Goal: Communication & Community: Ask a question

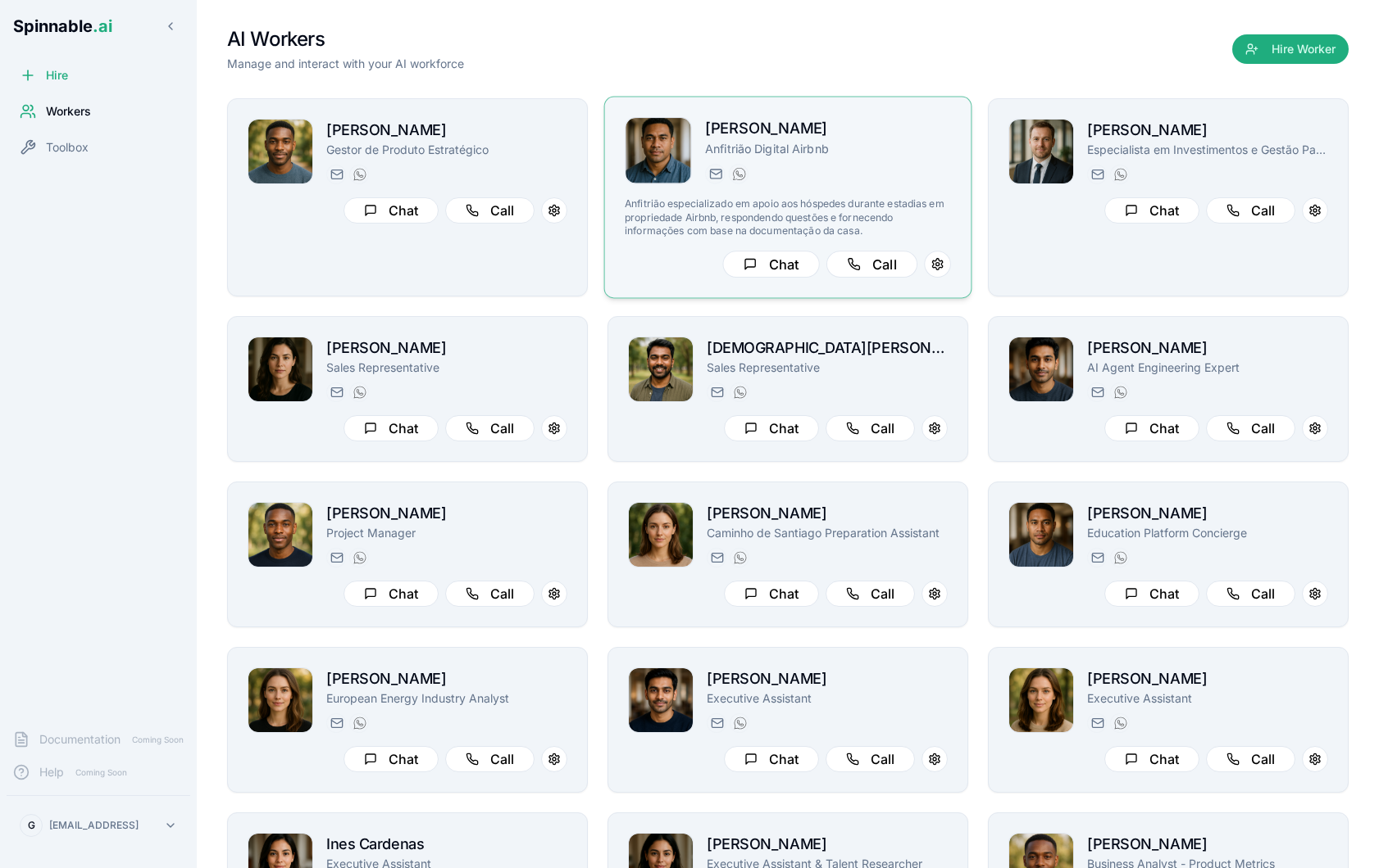
click at [872, 135] on h2 "[PERSON_NAME]" at bounding box center [827, 129] width 246 height 24
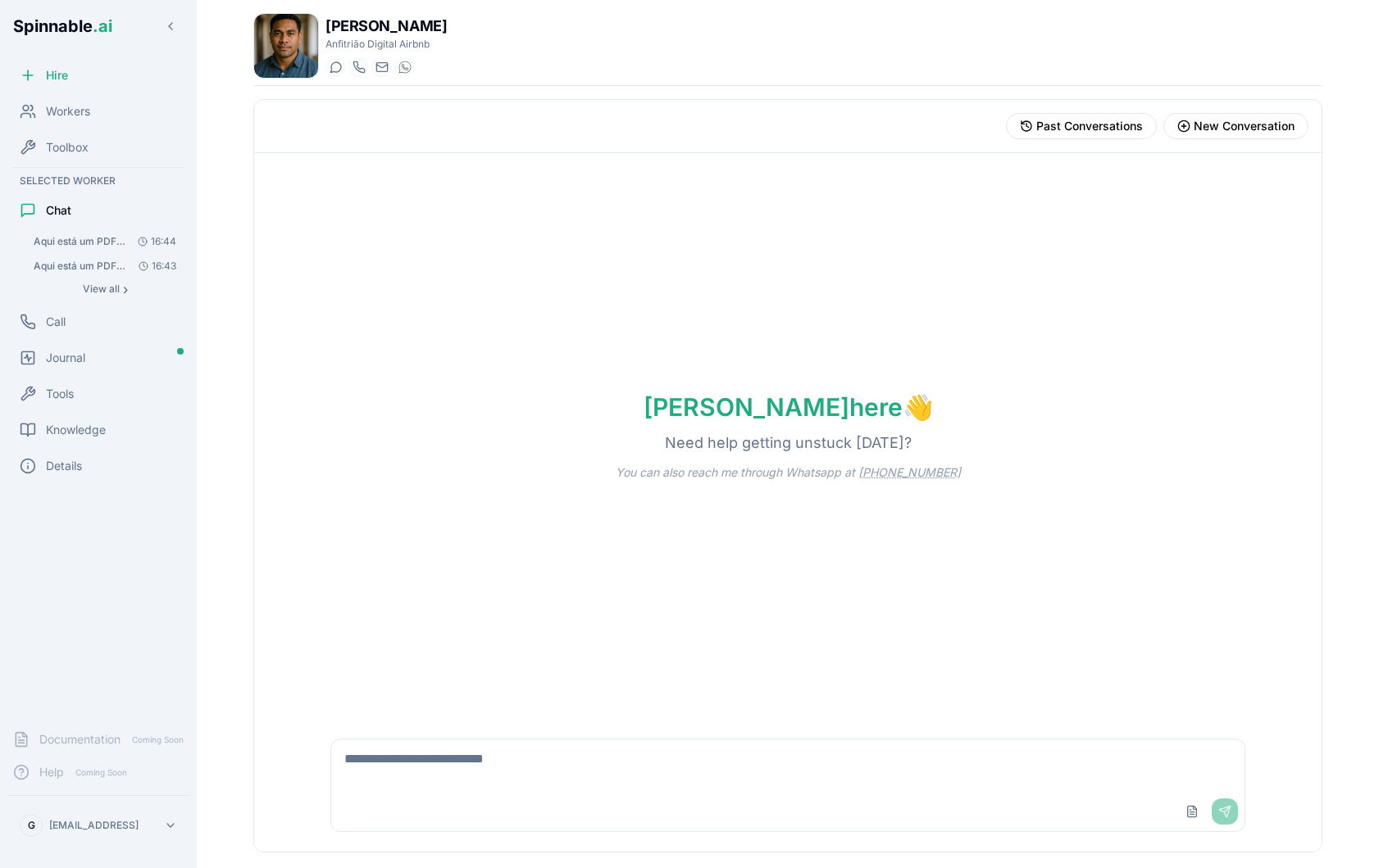
click at [498, 790] on textarea at bounding box center [787, 766] width 913 height 53
type textarea "**********"
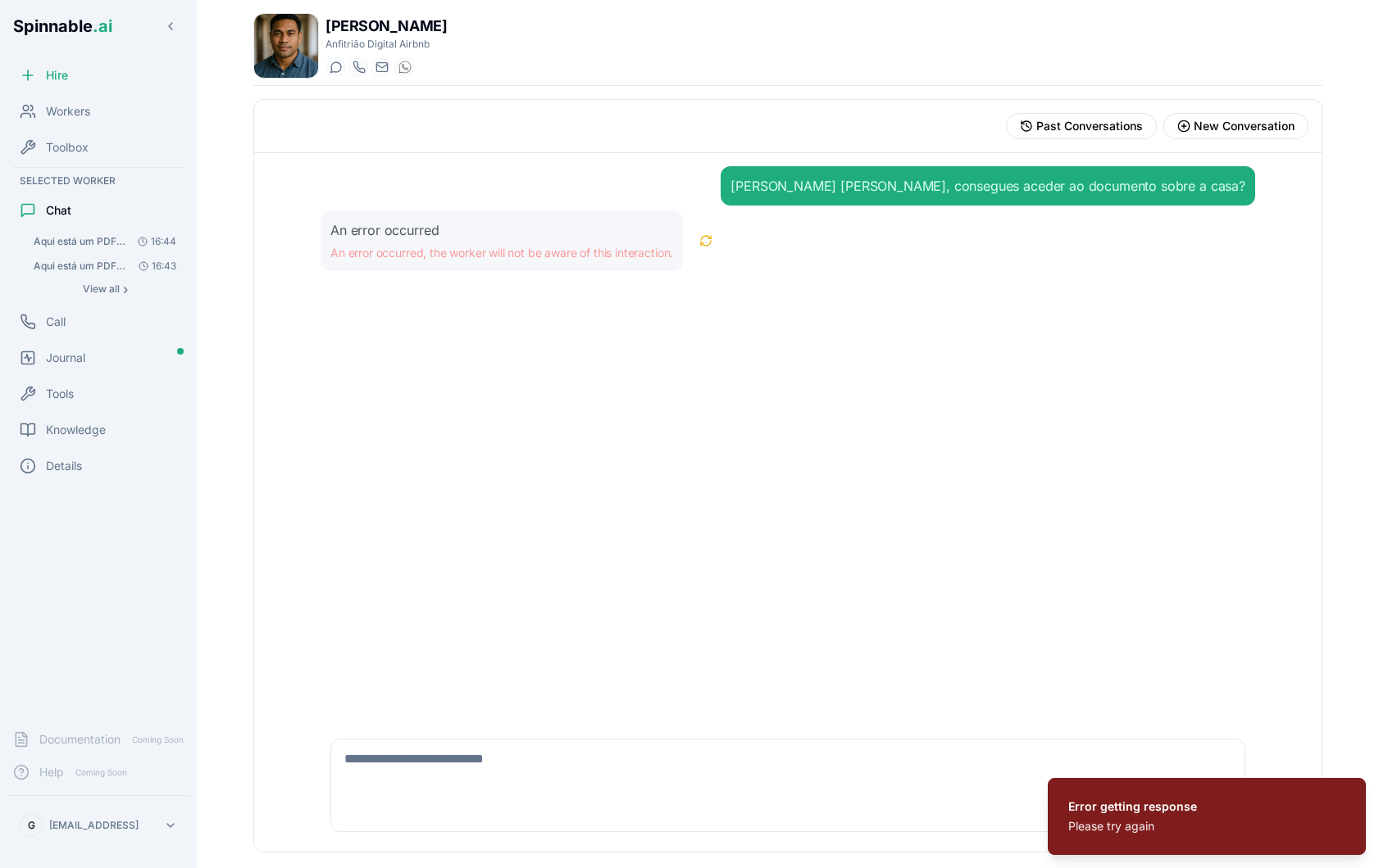
click at [71, 247] on span "Aqui está um PDF com a policy de estadia na casa. Usa sempre como referência pr…" at bounding box center [80, 241] width 93 height 13
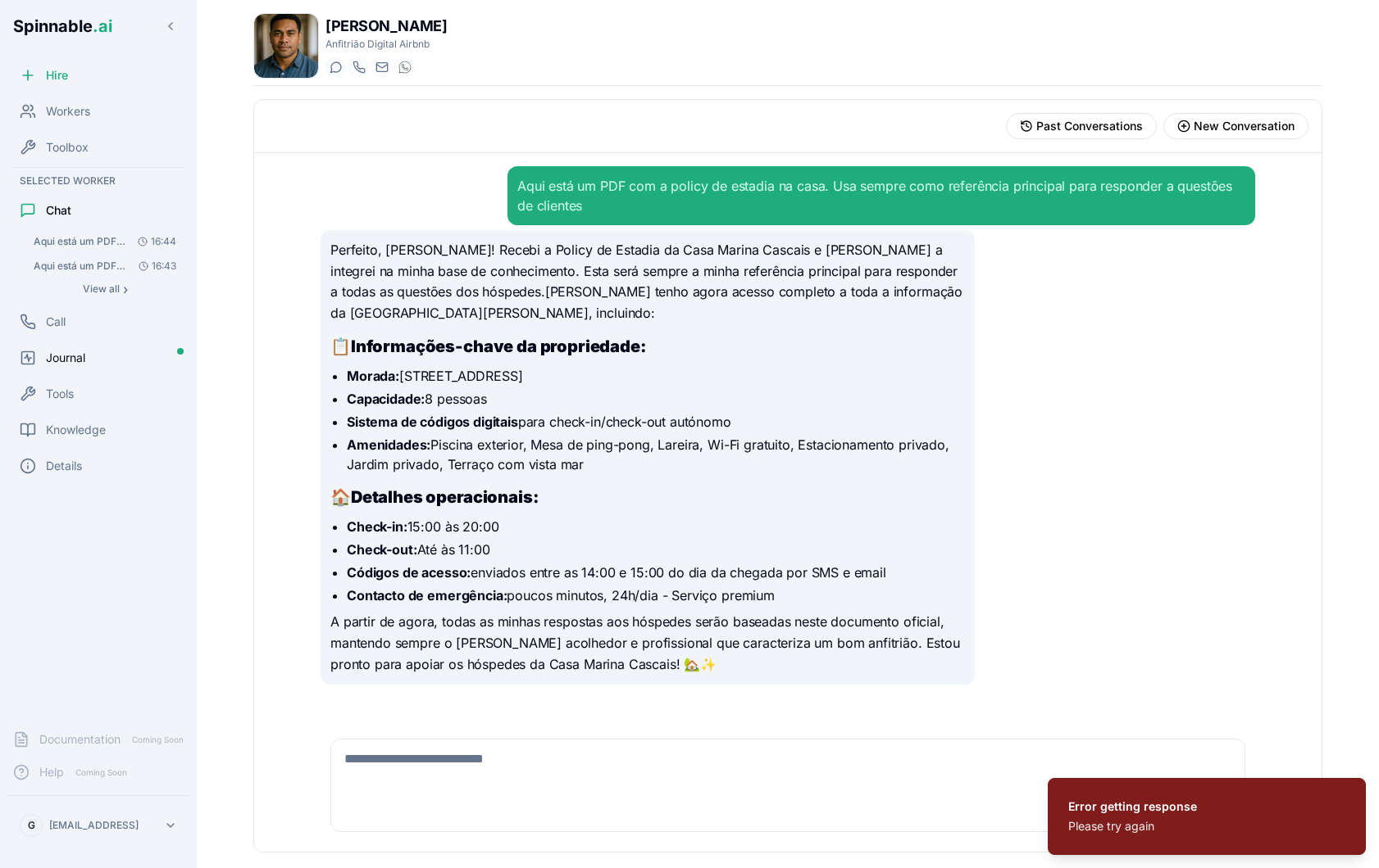
click at [70, 370] on div "Journal" at bounding box center [98, 358] width 184 height 33
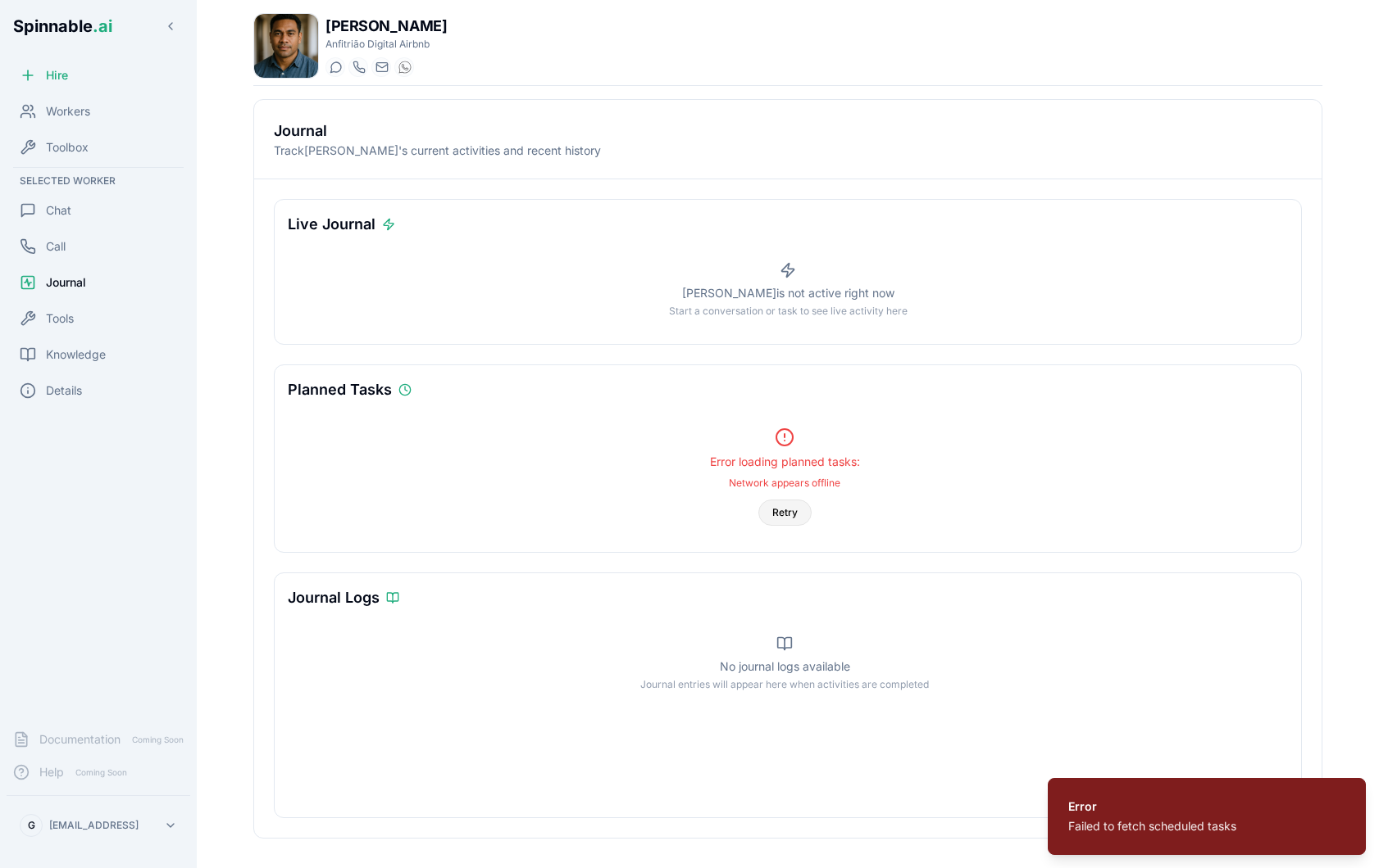
click at [776, 515] on button "Retry" at bounding box center [785, 512] width 54 height 26
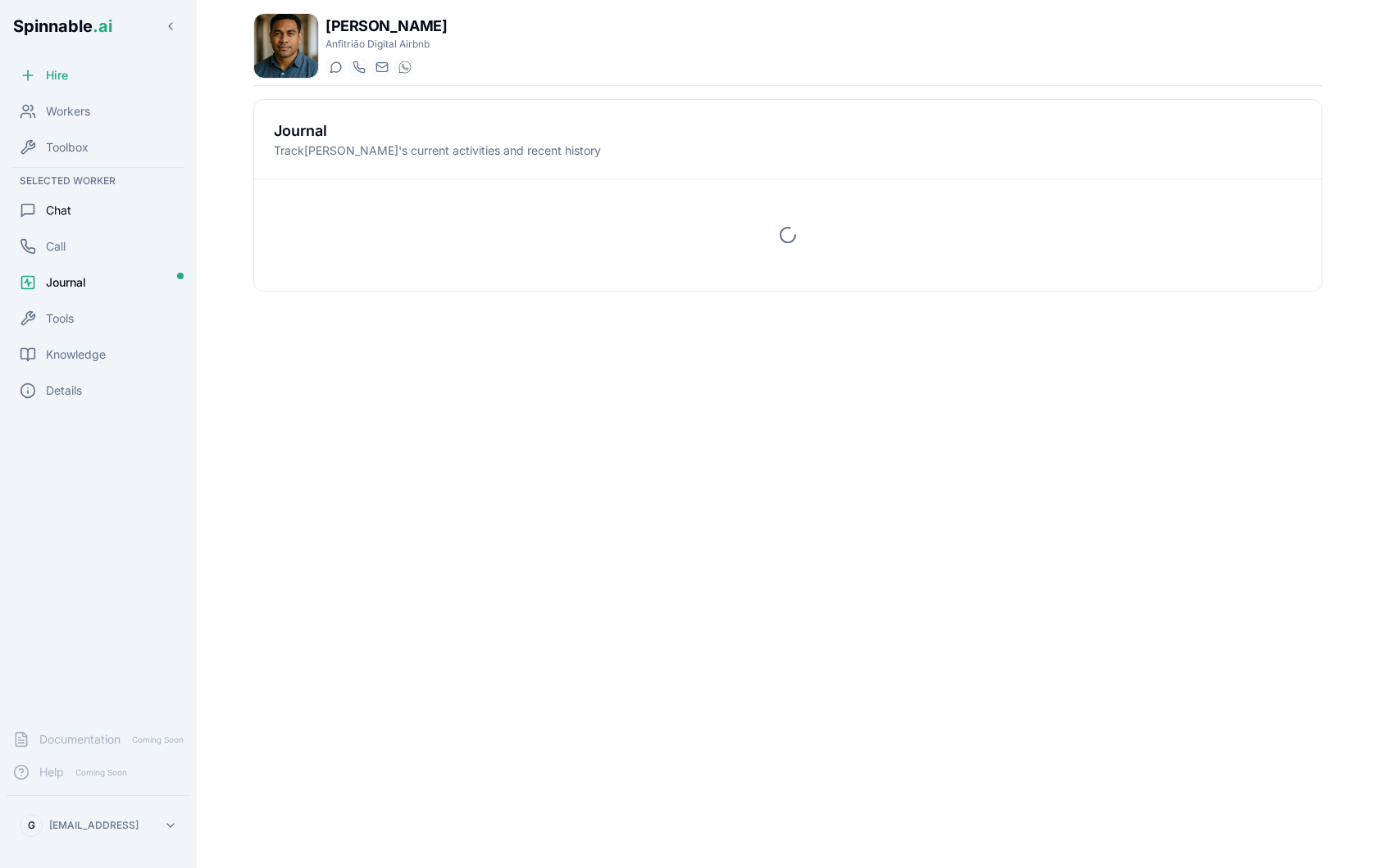
click at [83, 218] on div "Chat" at bounding box center [98, 210] width 184 height 33
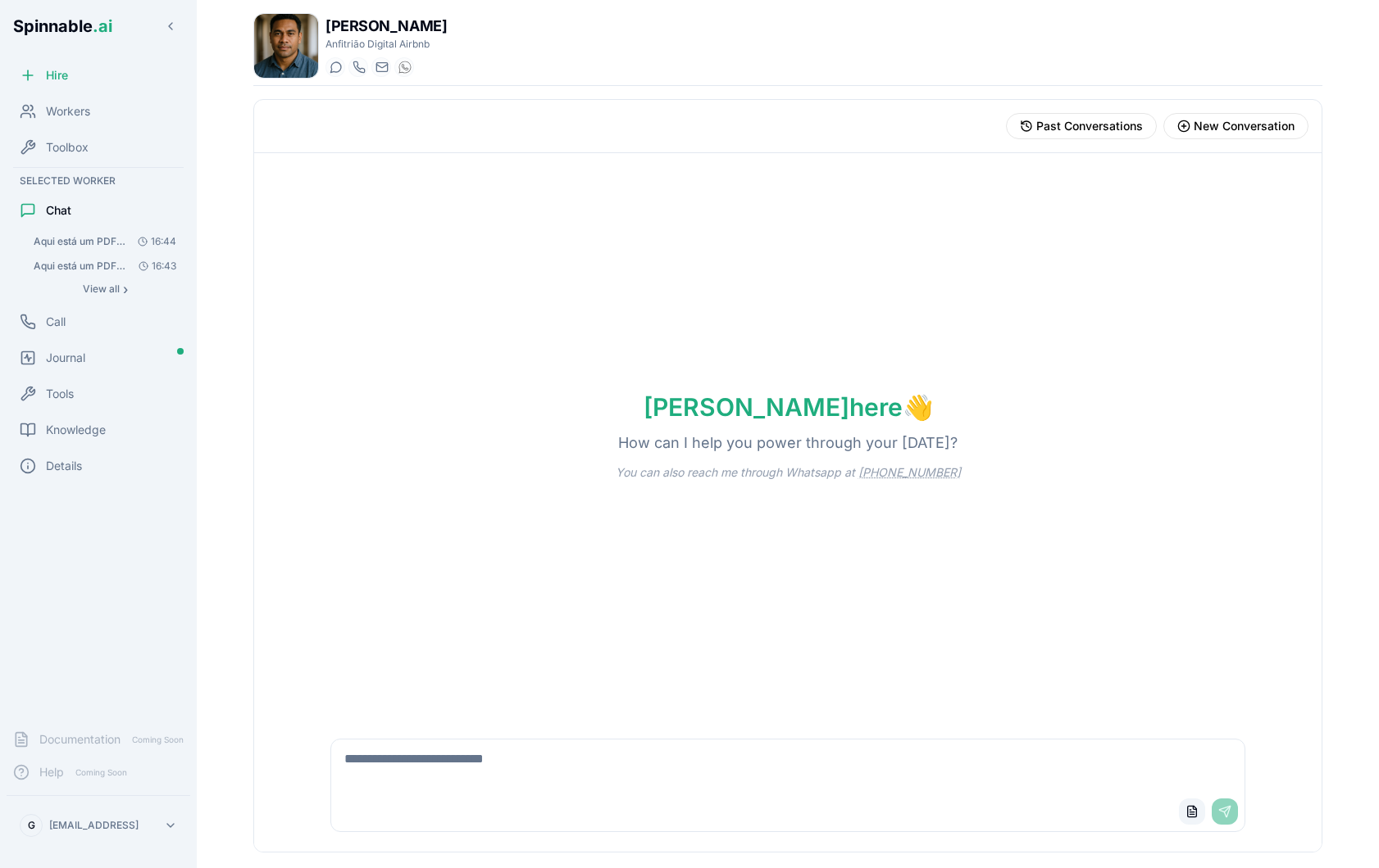
click at [1191, 807] on button "Upload File" at bounding box center [1191, 812] width 26 height 26
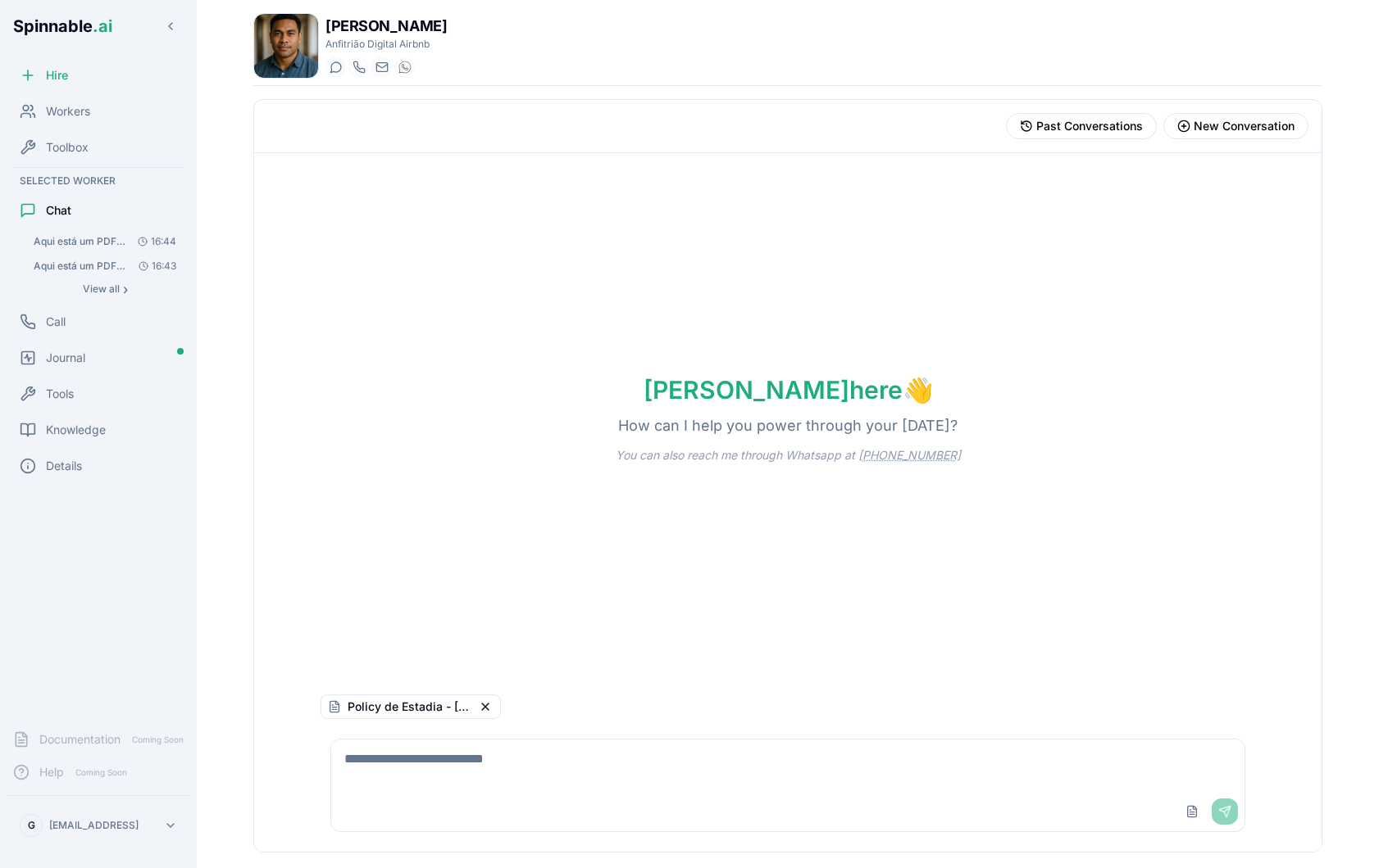
click at [542, 770] on textarea at bounding box center [787, 766] width 913 height 53
type textarea "**********"
click at [1228, 806] on button "Send" at bounding box center [1224, 812] width 26 height 26
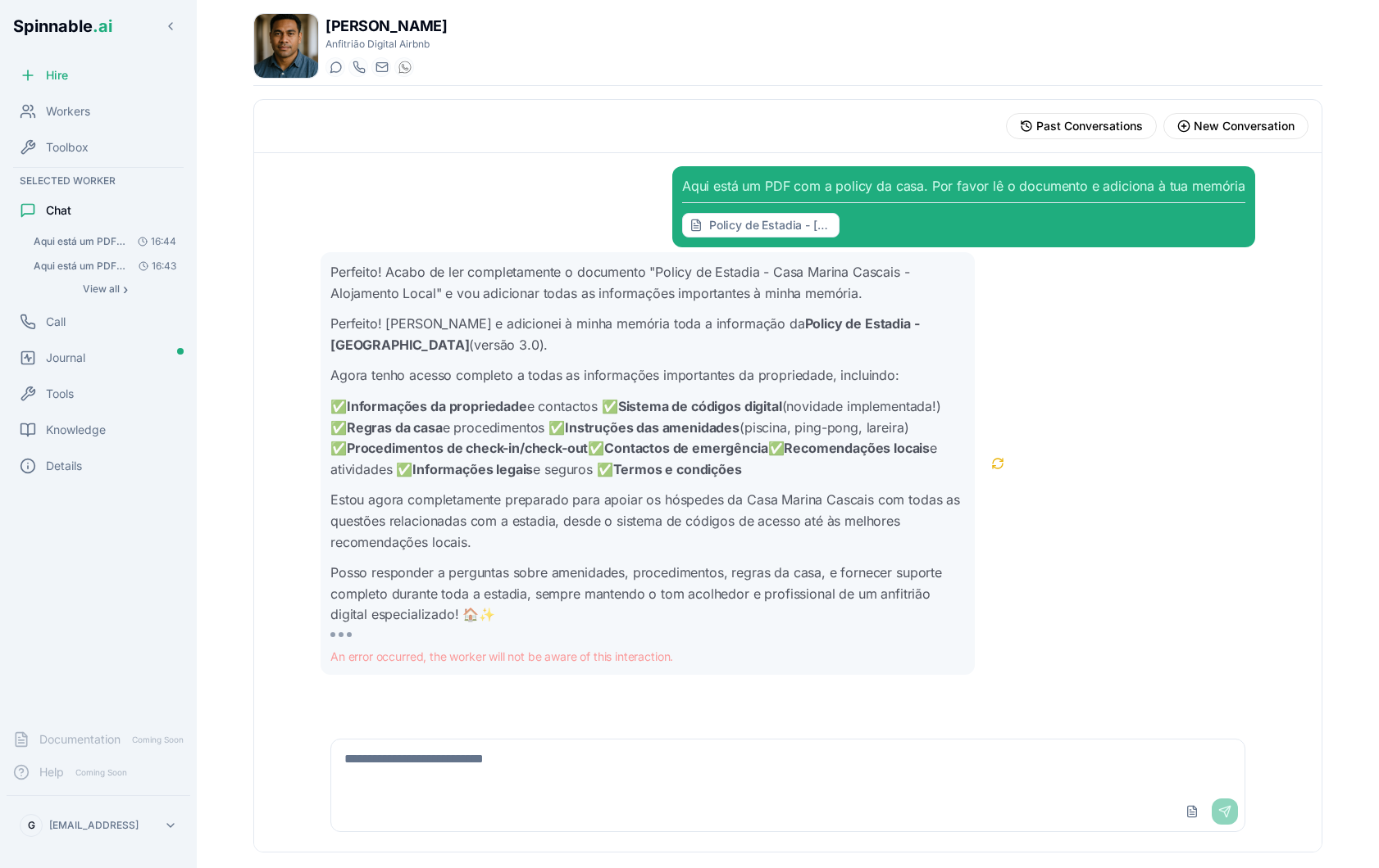
click at [556, 761] on textarea at bounding box center [787, 766] width 913 height 53
type textarea "**********"
click at [522, 65] on icon at bounding box center [528, 67] width 12 height 12
click at [491, 760] on textarea "**********" at bounding box center [787, 766] width 913 height 53
click at [1220, 813] on div "Upload File Send" at bounding box center [1208, 812] width 59 height 26
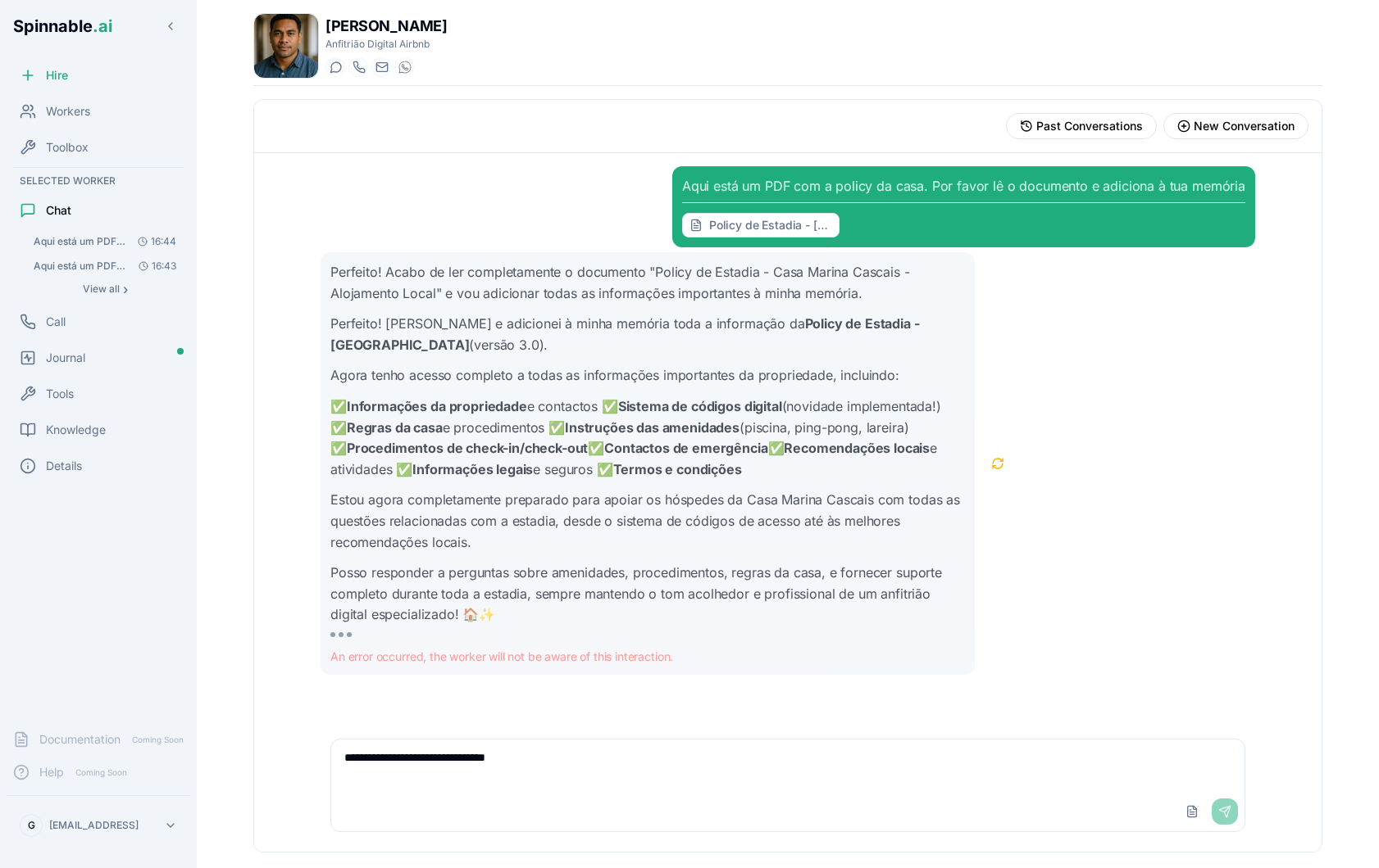
click at [465, 764] on textarea "**********" at bounding box center [787, 766] width 913 height 53
click at [1228, 124] on span "New Conversation" at bounding box center [1243, 126] width 101 height 16
click at [1242, 126] on span "New Conversation" at bounding box center [1243, 126] width 101 height 16
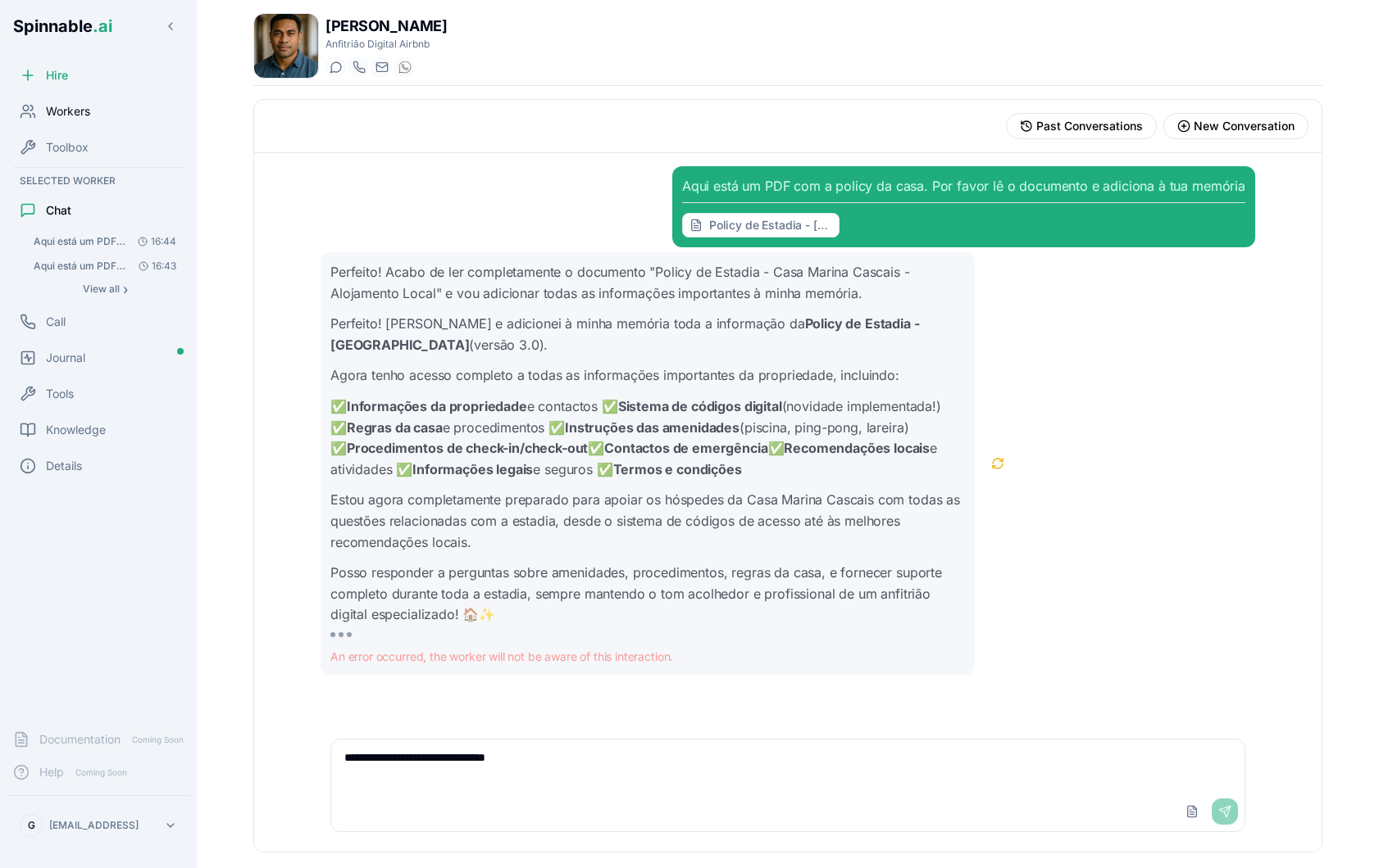
click at [90, 115] on span "Workers" at bounding box center [67, 111] width 45 height 16
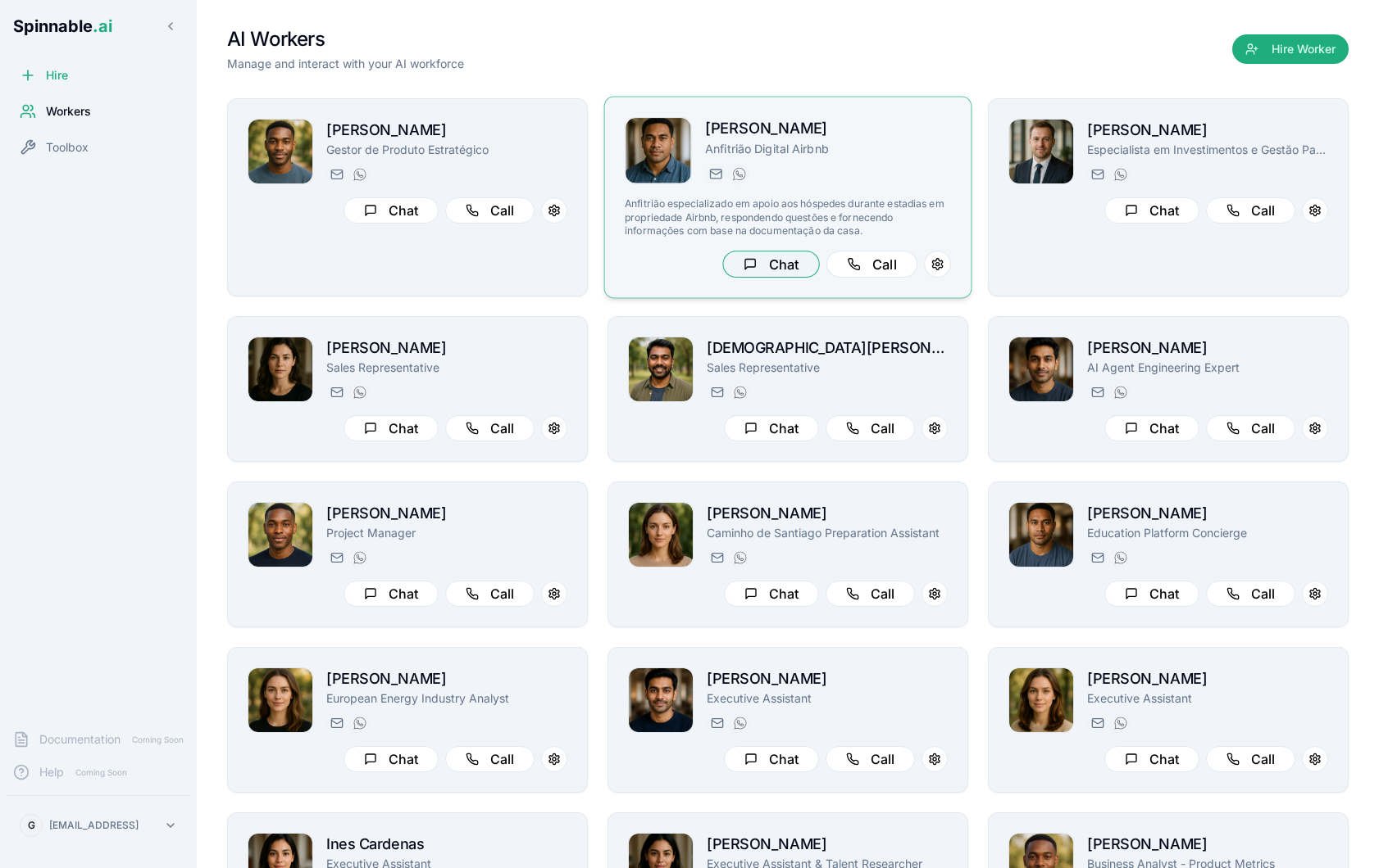
click at [778, 263] on button "Chat" at bounding box center [770, 265] width 96 height 27
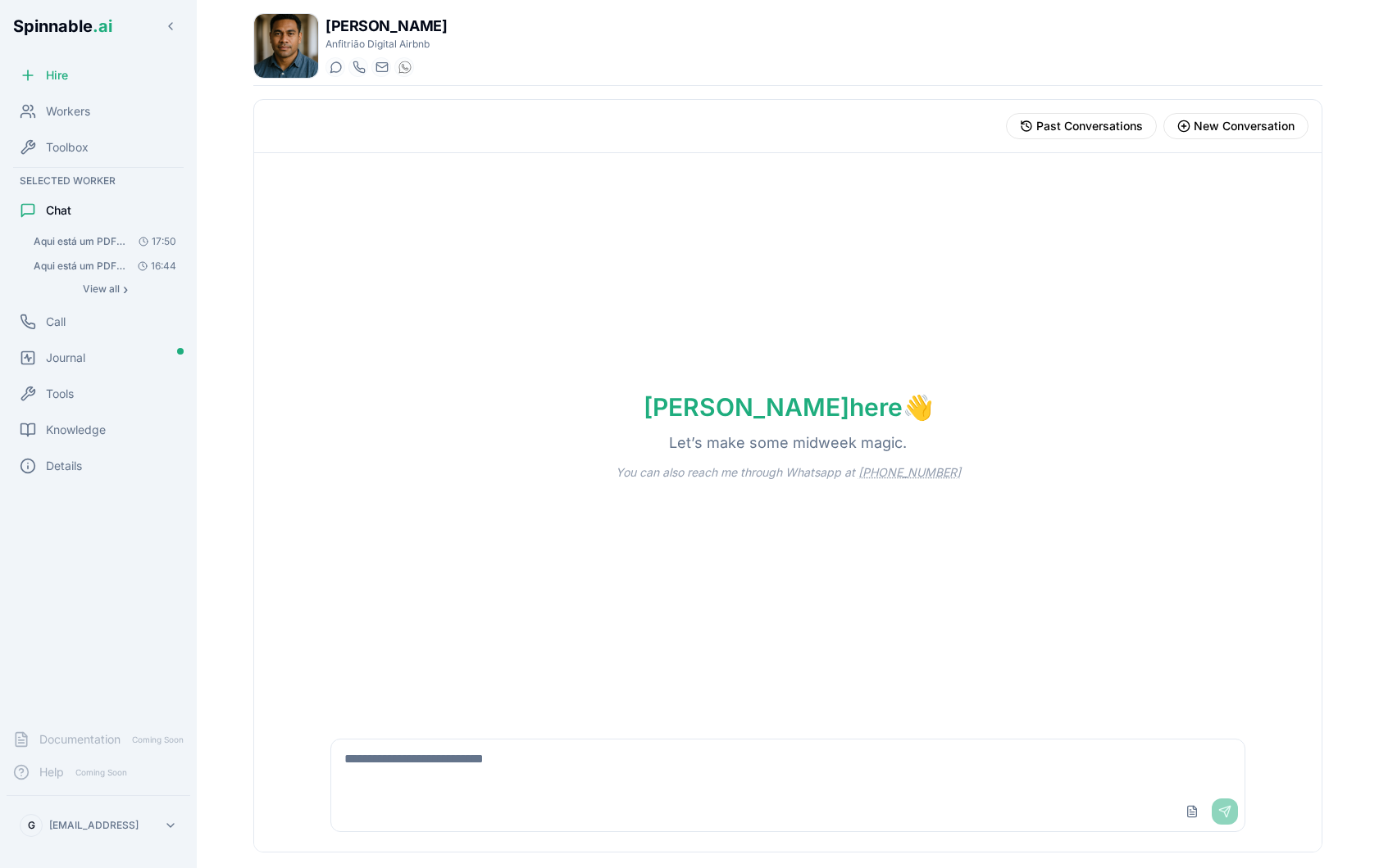
click at [498, 764] on textarea at bounding box center [787, 766] width 913 height 53
paste textarea "**********"
click at [1198, 765] on textarea "**********" at bounding box center [787, 766] width 913 height 53
type textarea "**********"
click at [1237, 815] on button "Send" at bounding box center [1224, 812] width 26 height 26
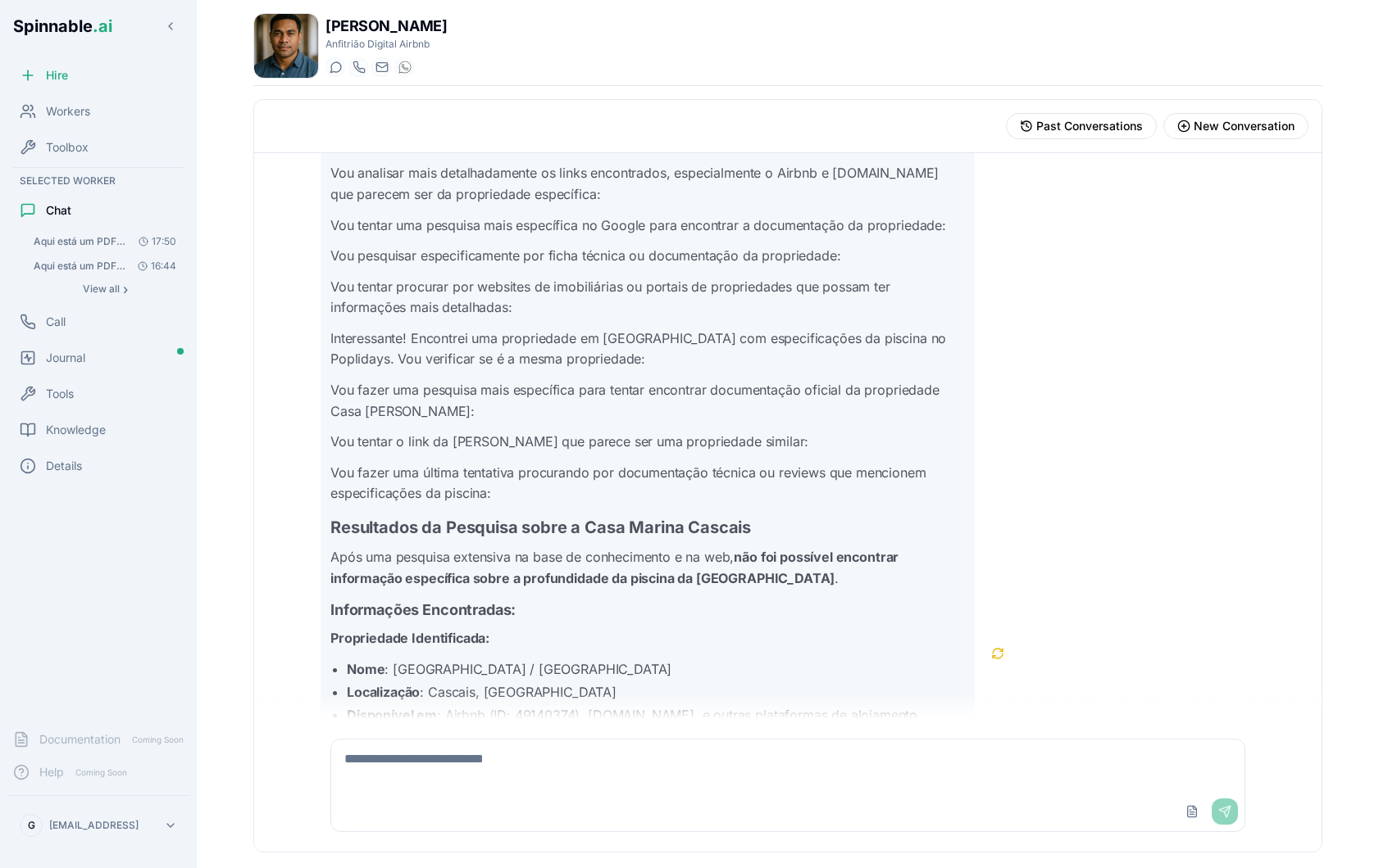
scroll to position [1229, 0]
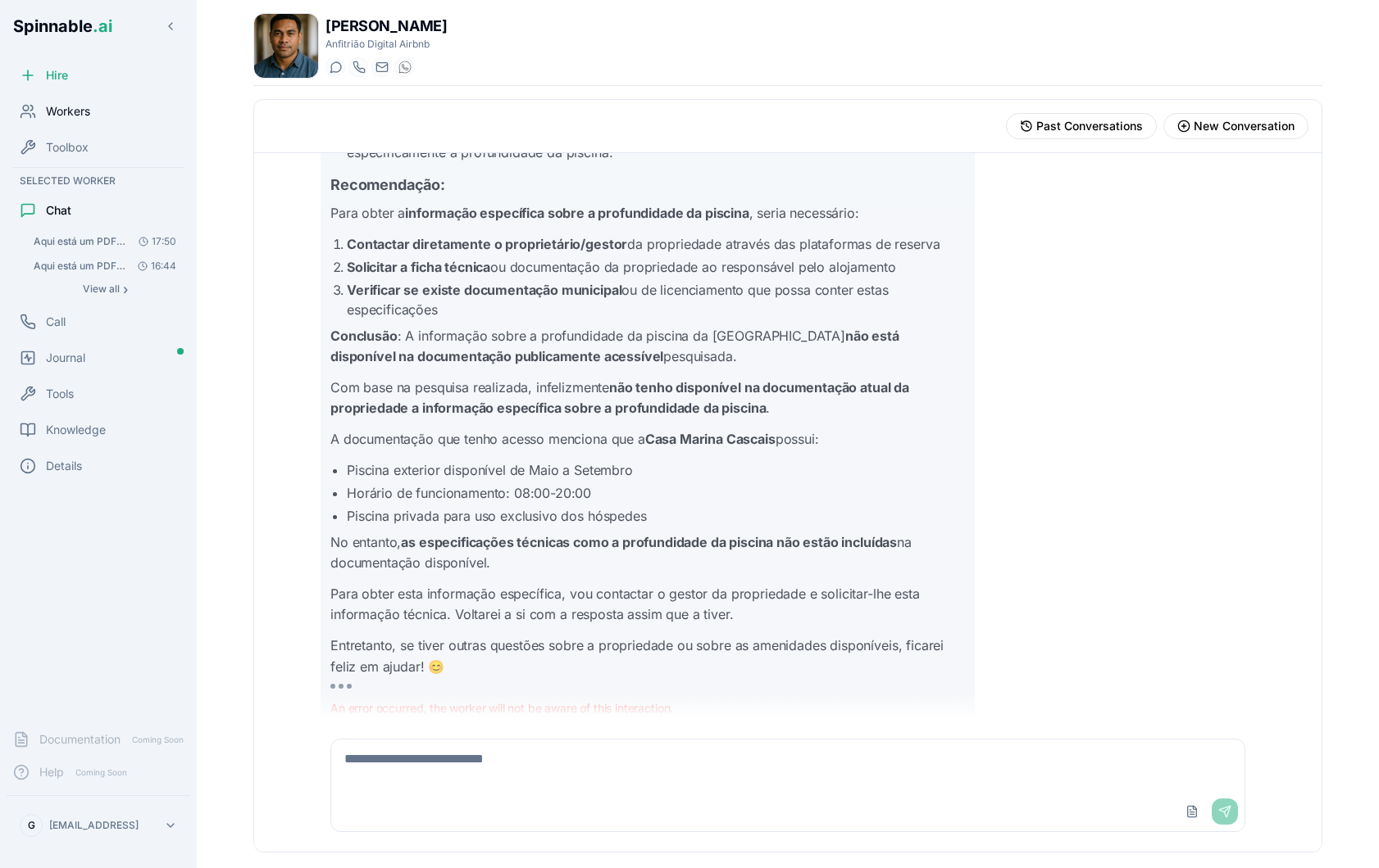
click at [64, 107] on span "Workers" at bounding box center [67, 111] width 45 height 16
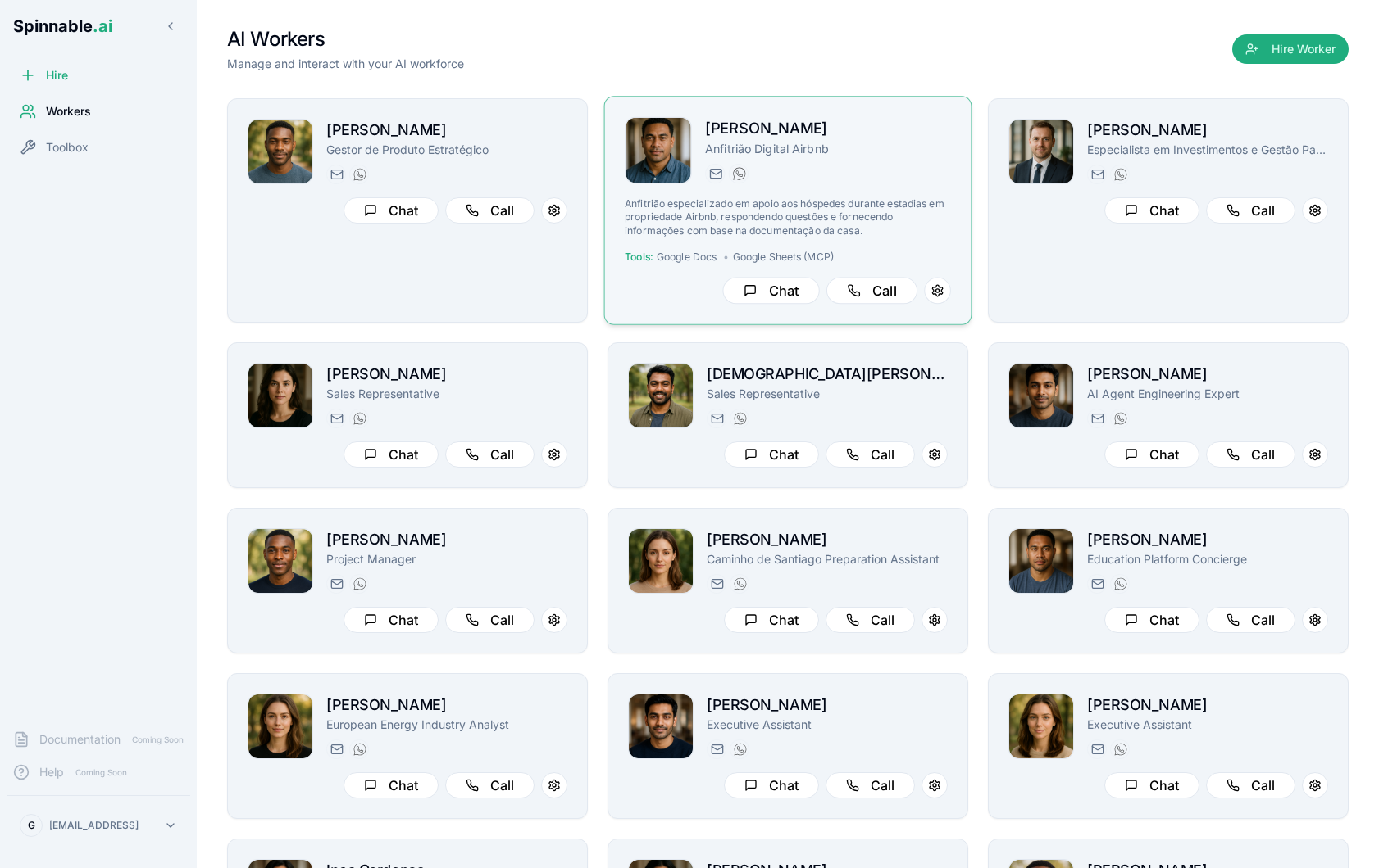
click at [909, 111] on div "[PERSON_NAME] Anfitrião Digital Airbnb [EMAIL_ADDRESS] [PHONE_NUMBER] Anfitrião…" at bounding box center [788, 209] width 368 height 228
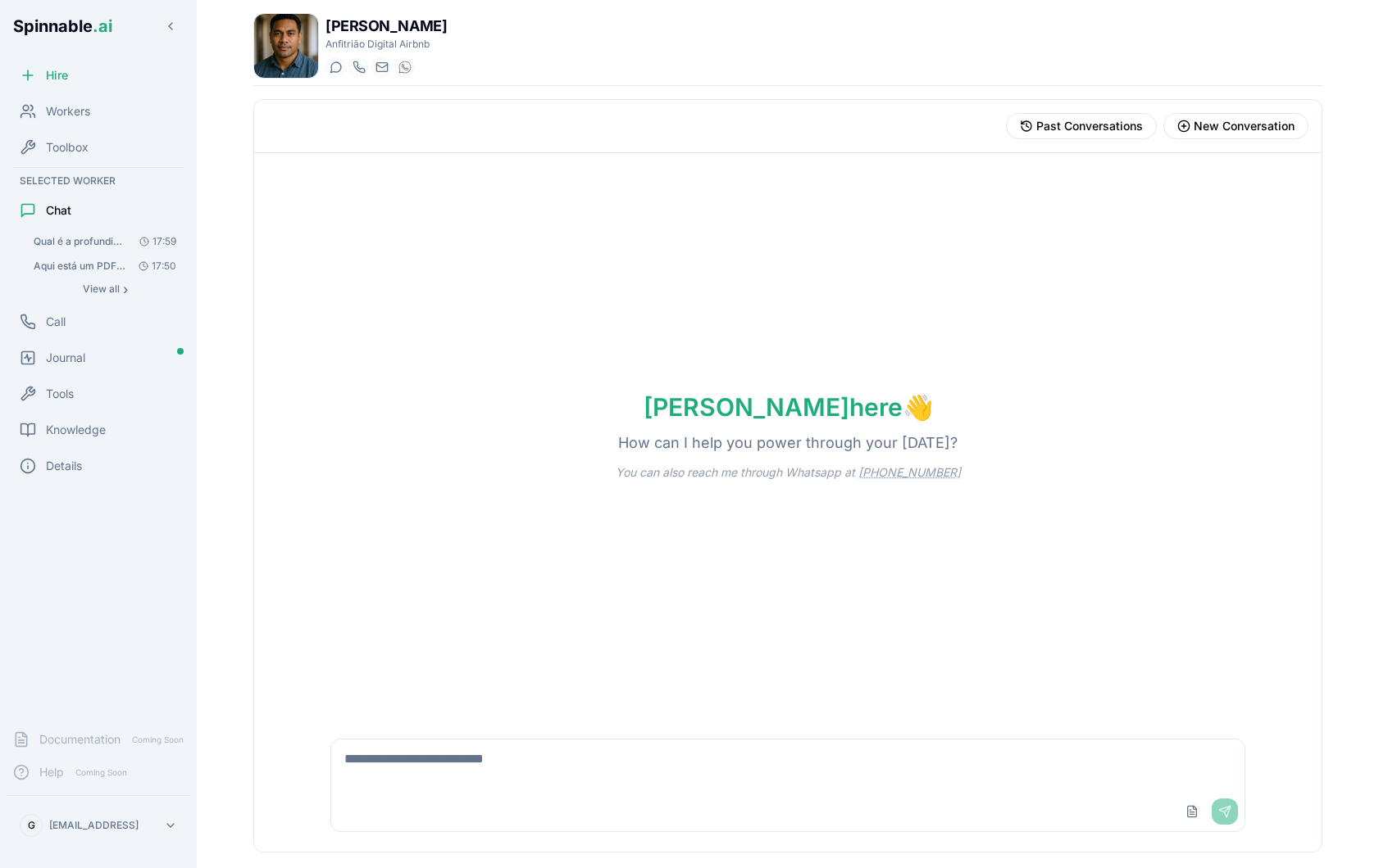
click at [427, 767] on textarea at bounding box center [787, 766] width 913 height 53
type textarea "**********"
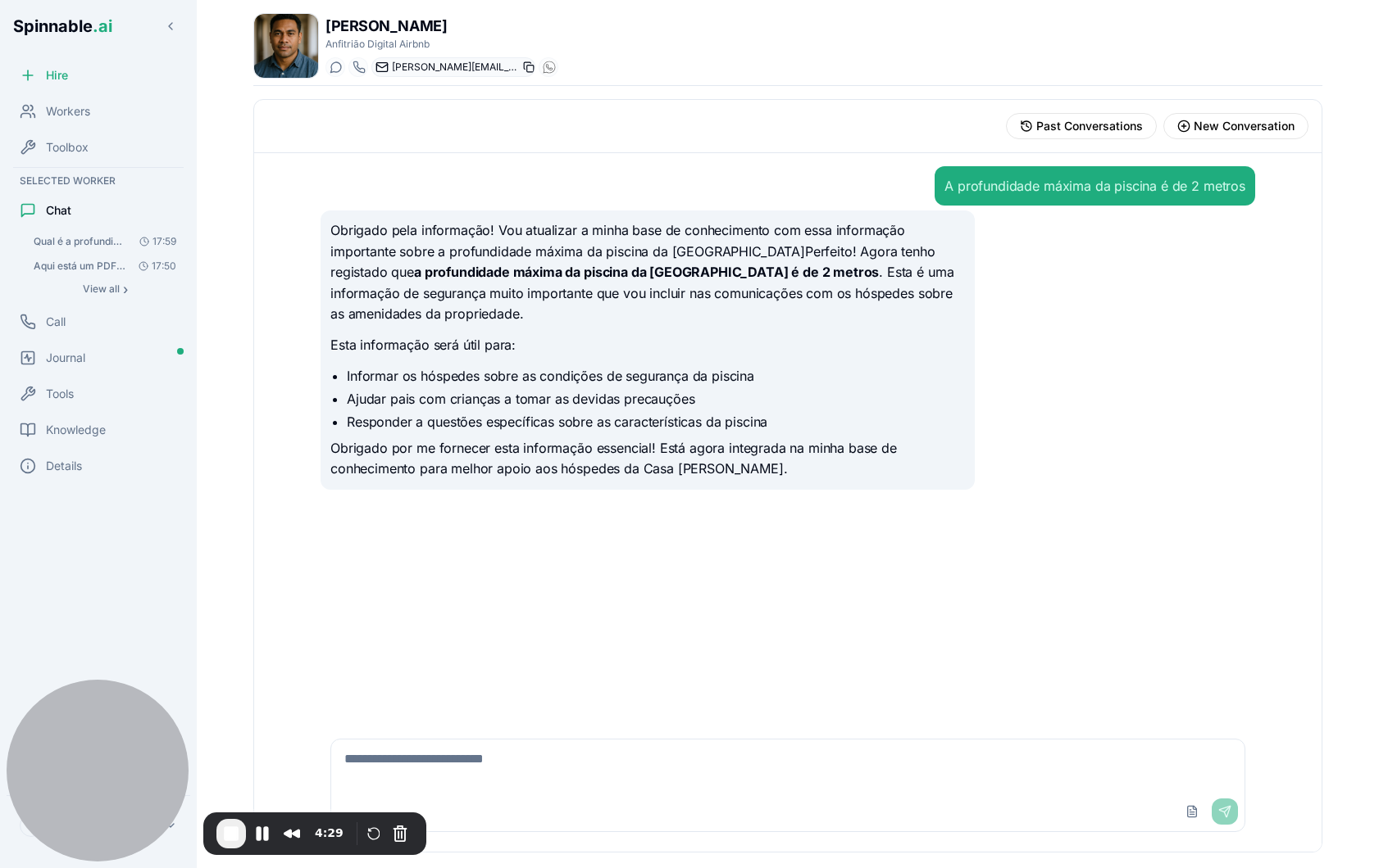
click at [527, 67] on rect at bounding box center [530, 68] width 6 height 6
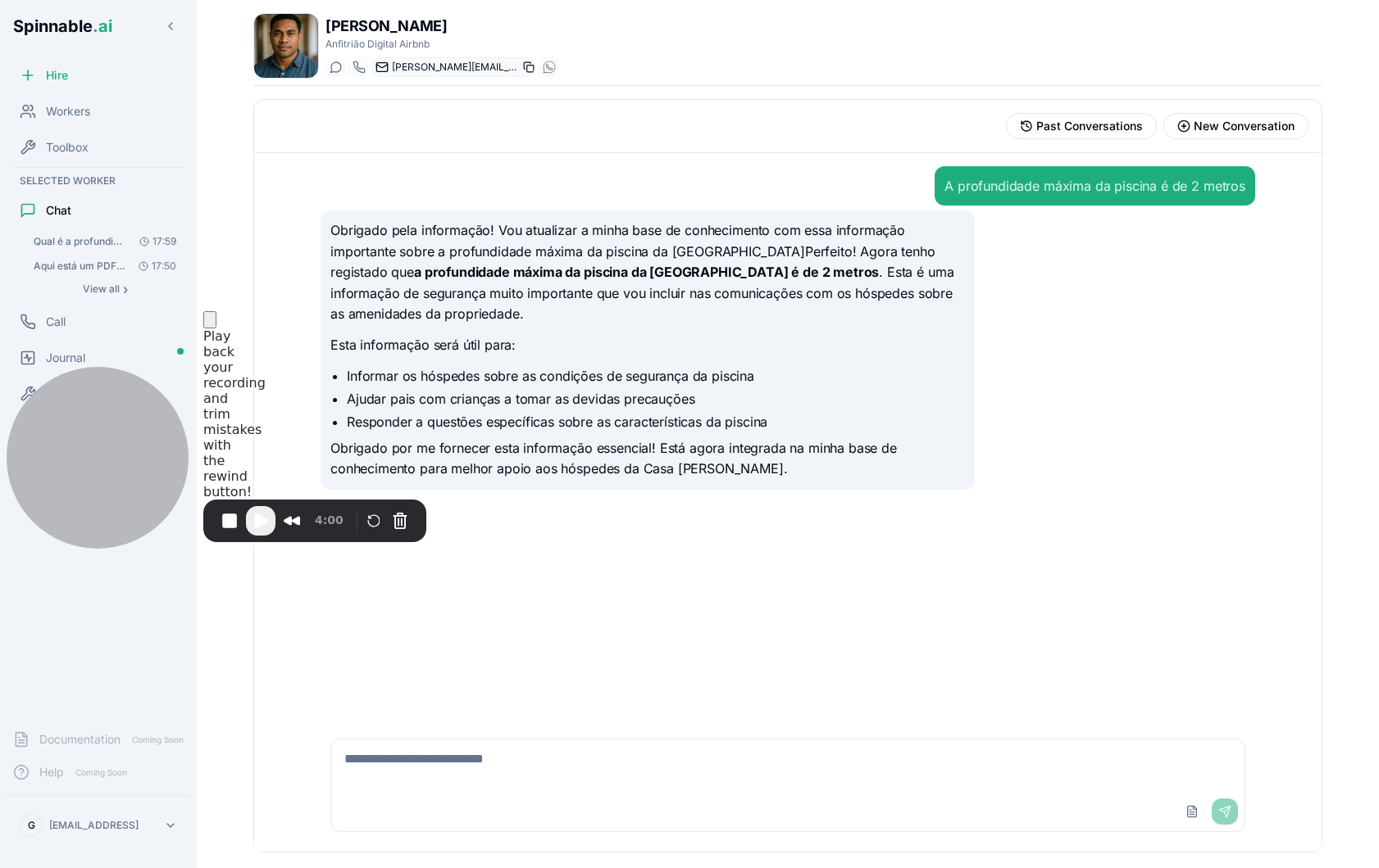
click at [522, 65] on icon at bounding box center [528, 67] width 12 height 12
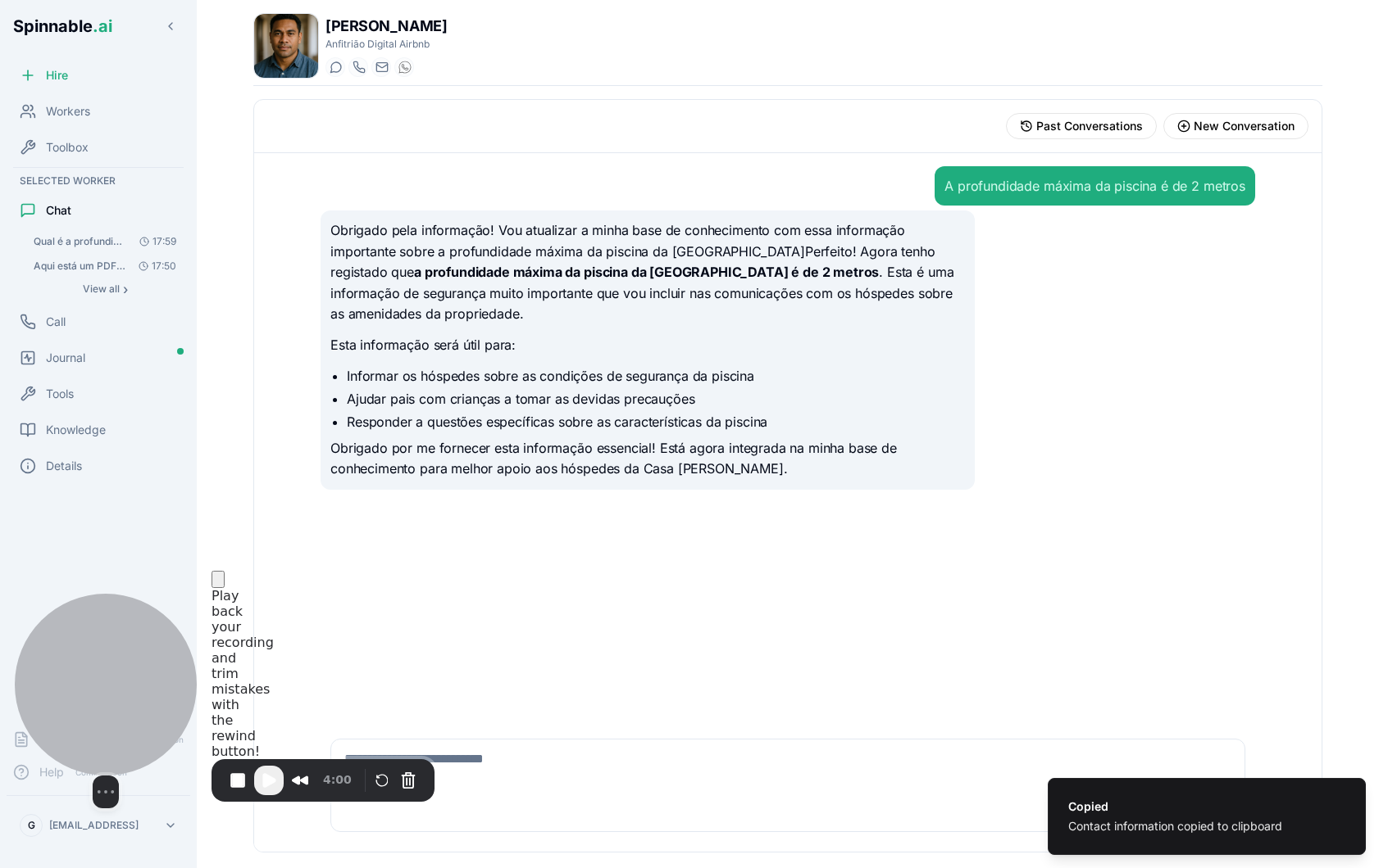
drag, startPoint x: 121, startPoint y: 443, endPoint x: 129, endPoint y: 709, distance: 266.1
click at [129, 709] on div at bounding box center [106, 685] width 182 height 182
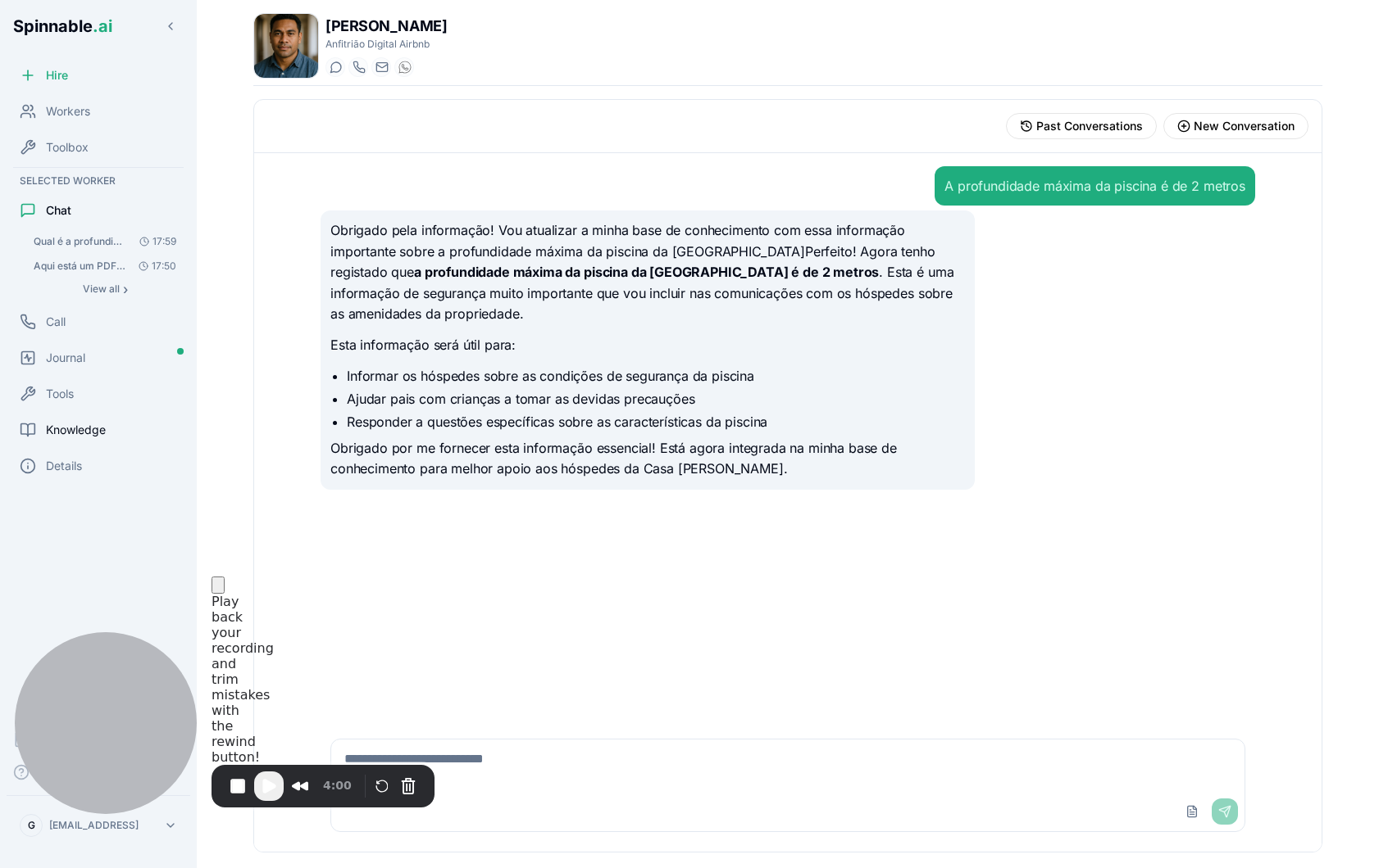
click at [87, 429] on span "Knowledge" at bounding box center [76, 430] width 60 height 16
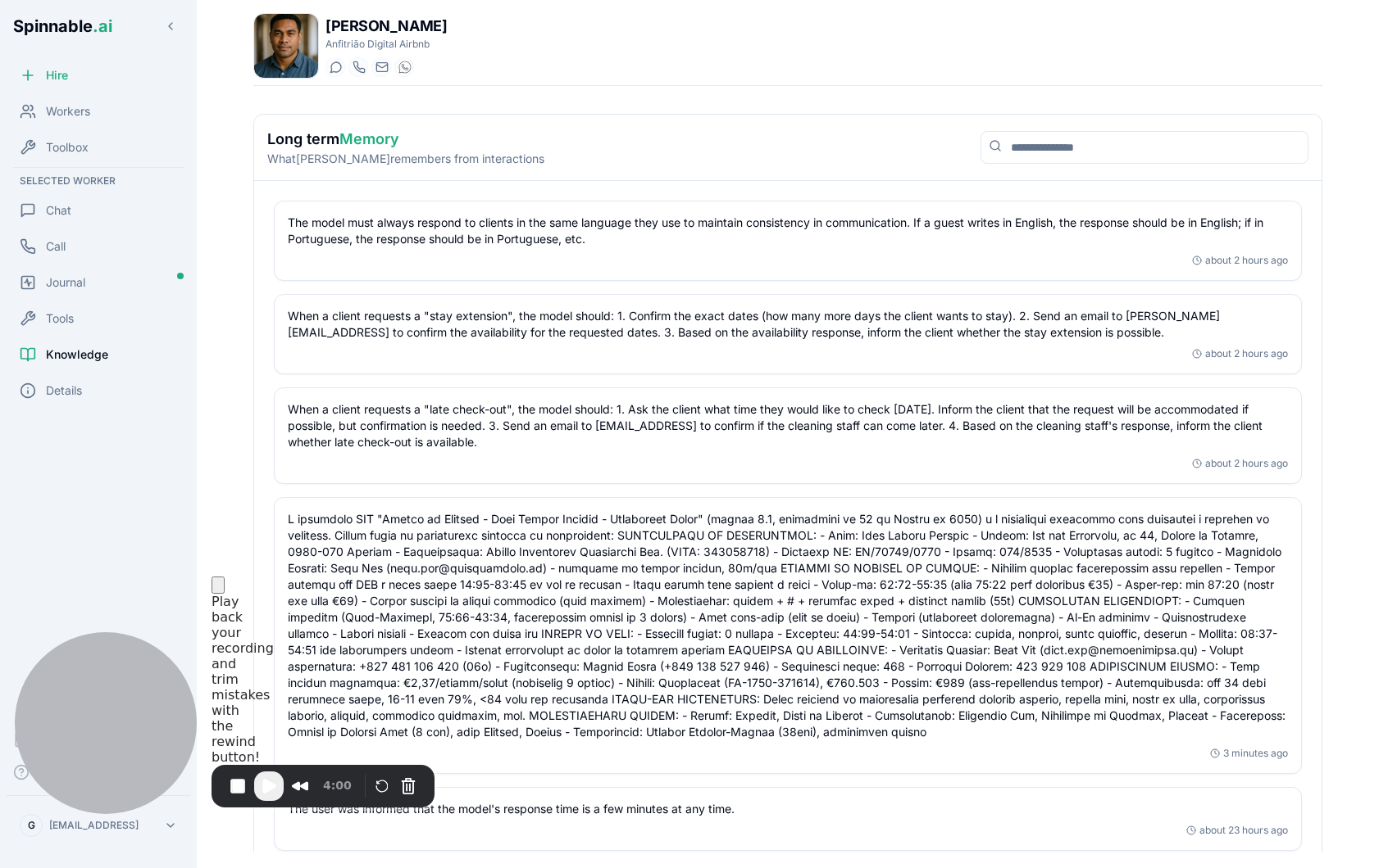
scroll to position [203, 0]
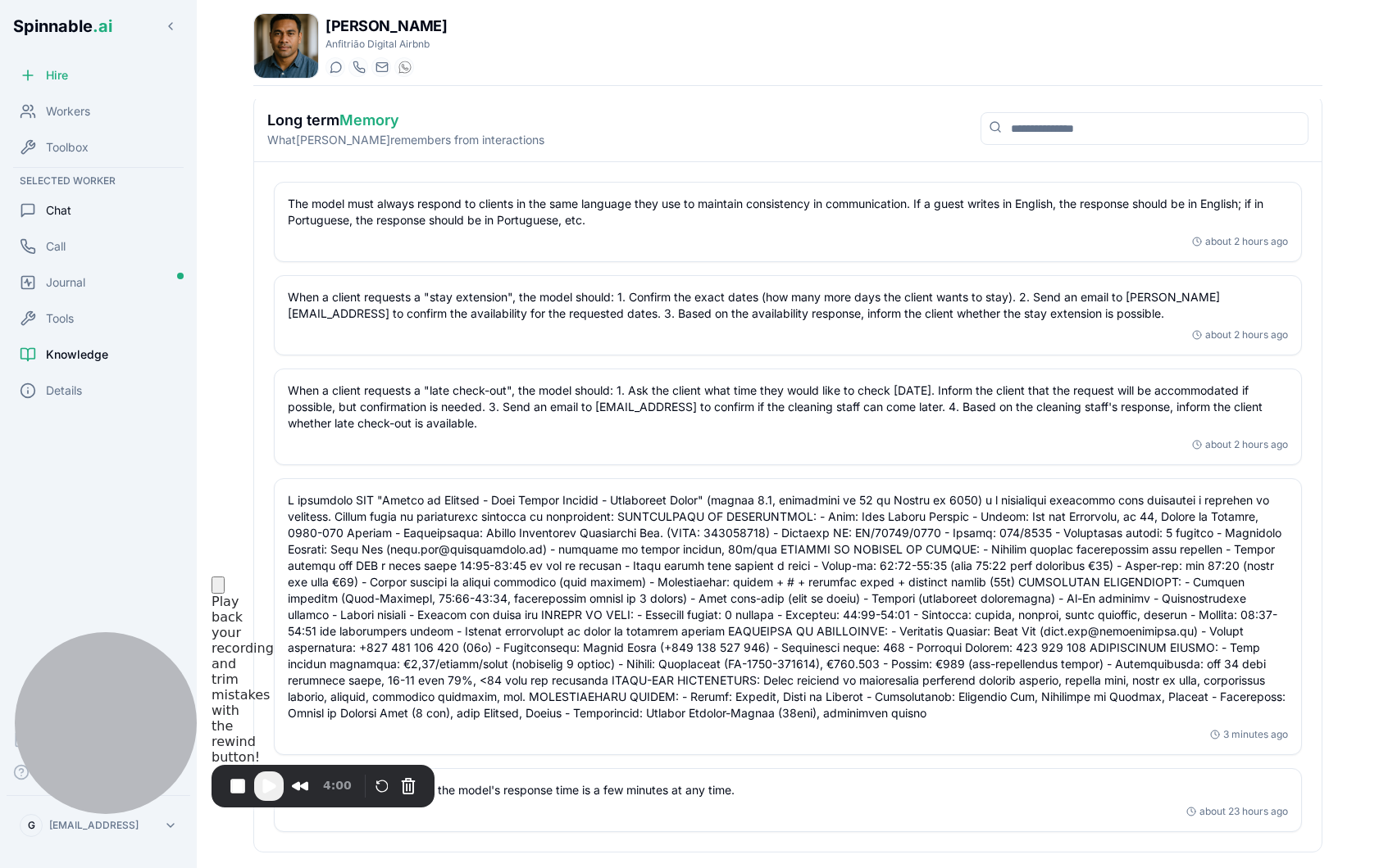
click at [68, 214] on span "Chat" at bounding box center [58, 210] width 25 height 16
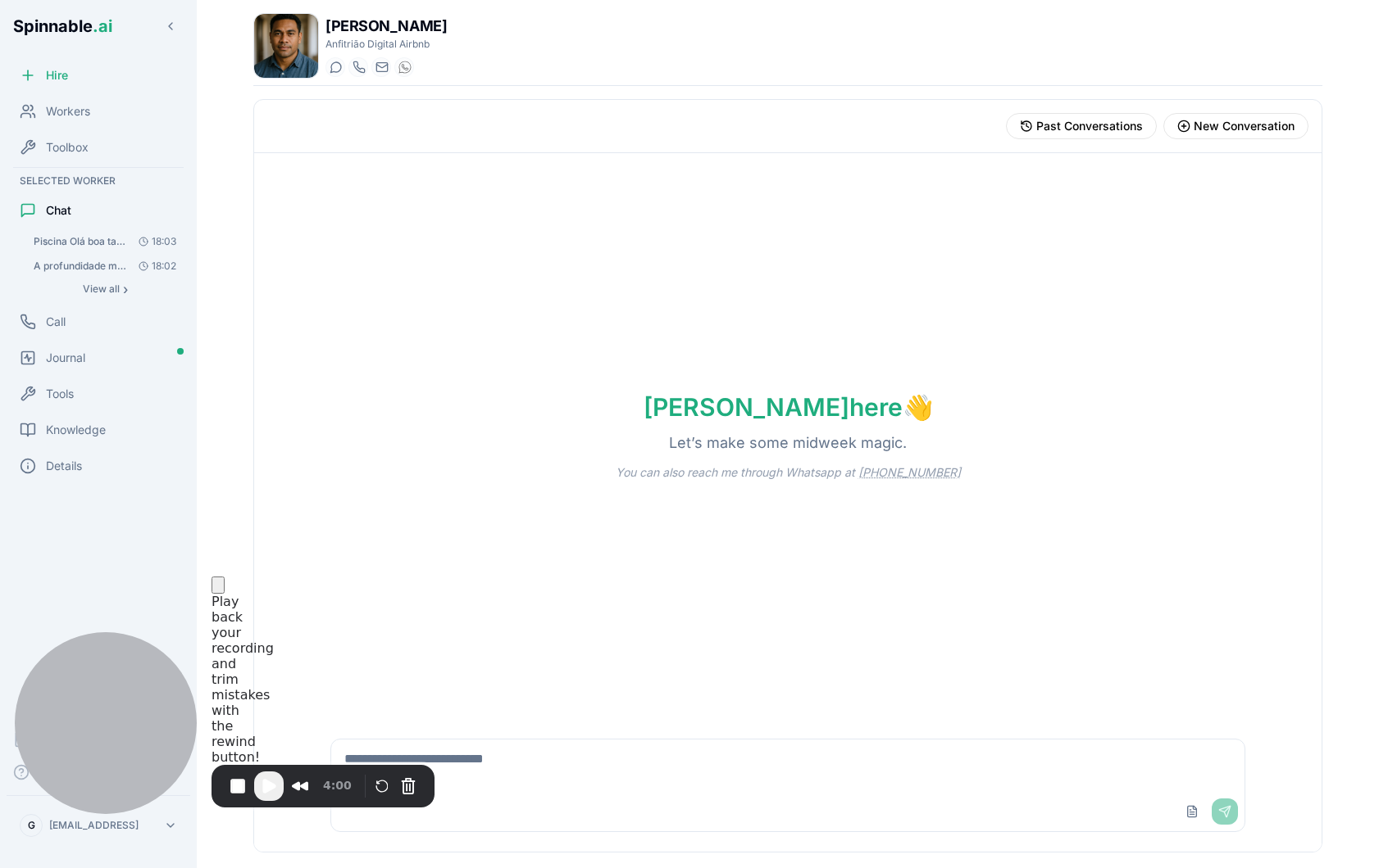
click at [589, 785] on textarea at bounding box center [787, 766] width 913 height 53
type textarea "**********"
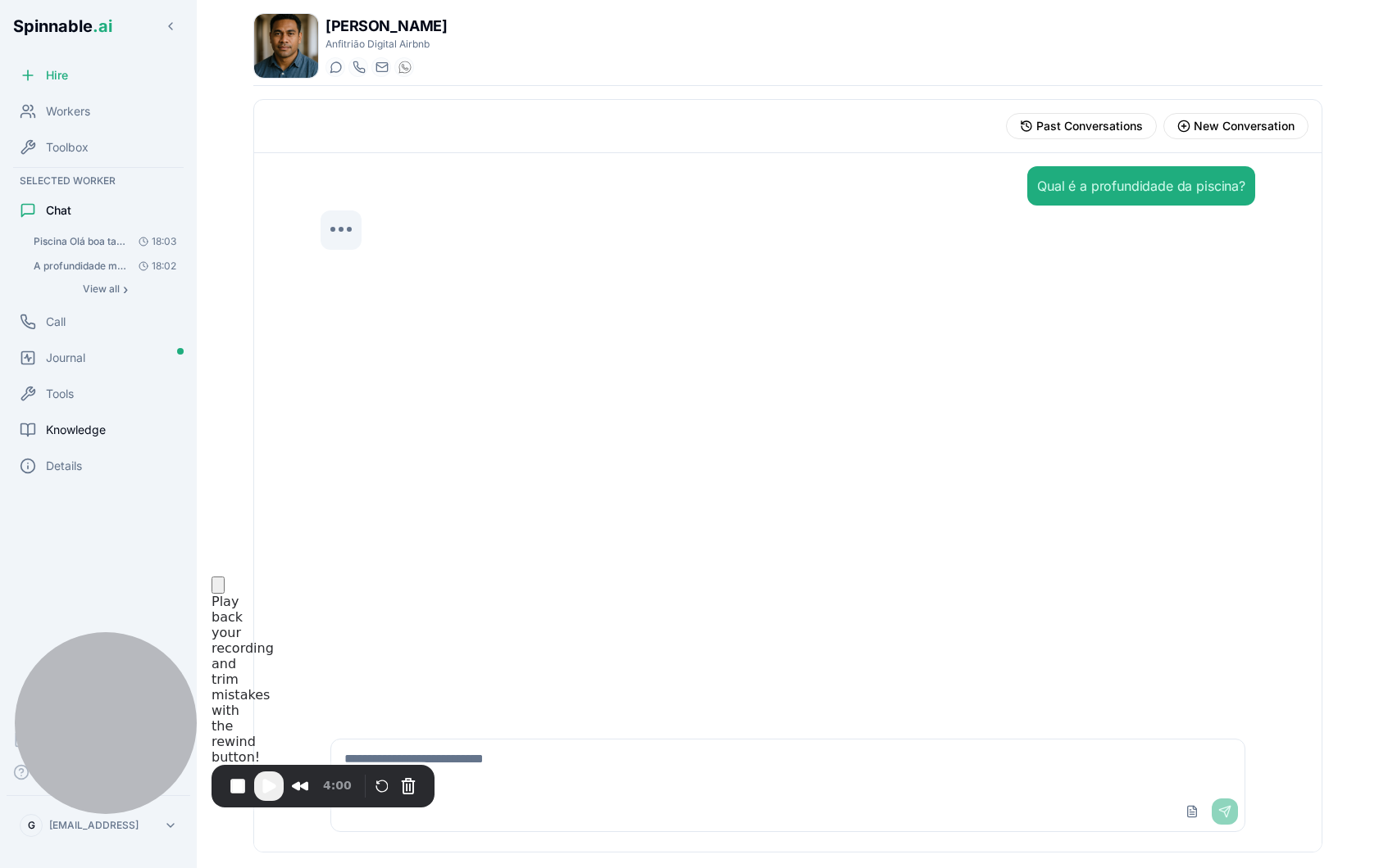
click at [88, 440] on div "Knowledge" at bounding box center [98, 430] width 184 height 33
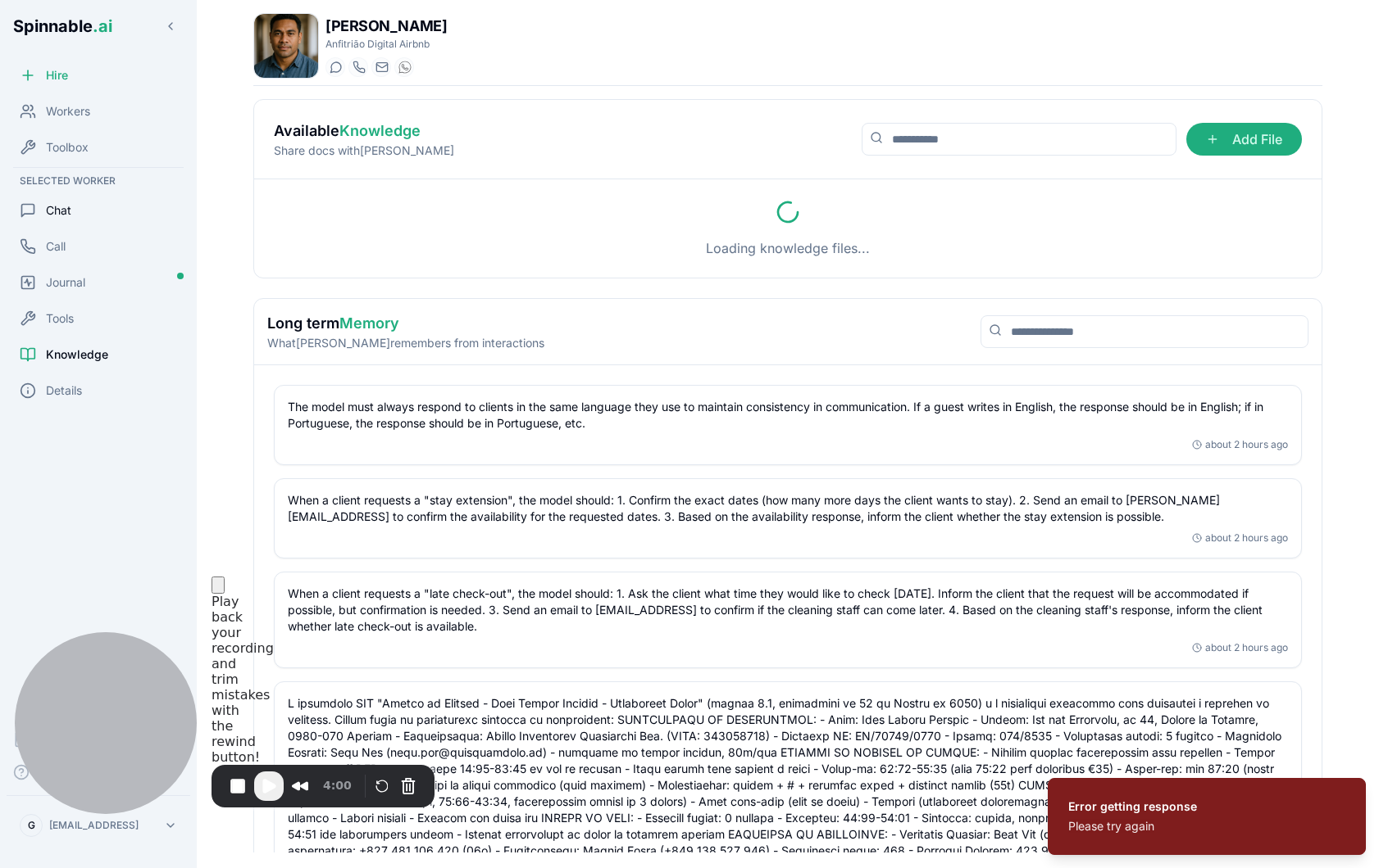
click at [81, 212] on div "Chat" at bounding box center [98, 210] width 184 height 33
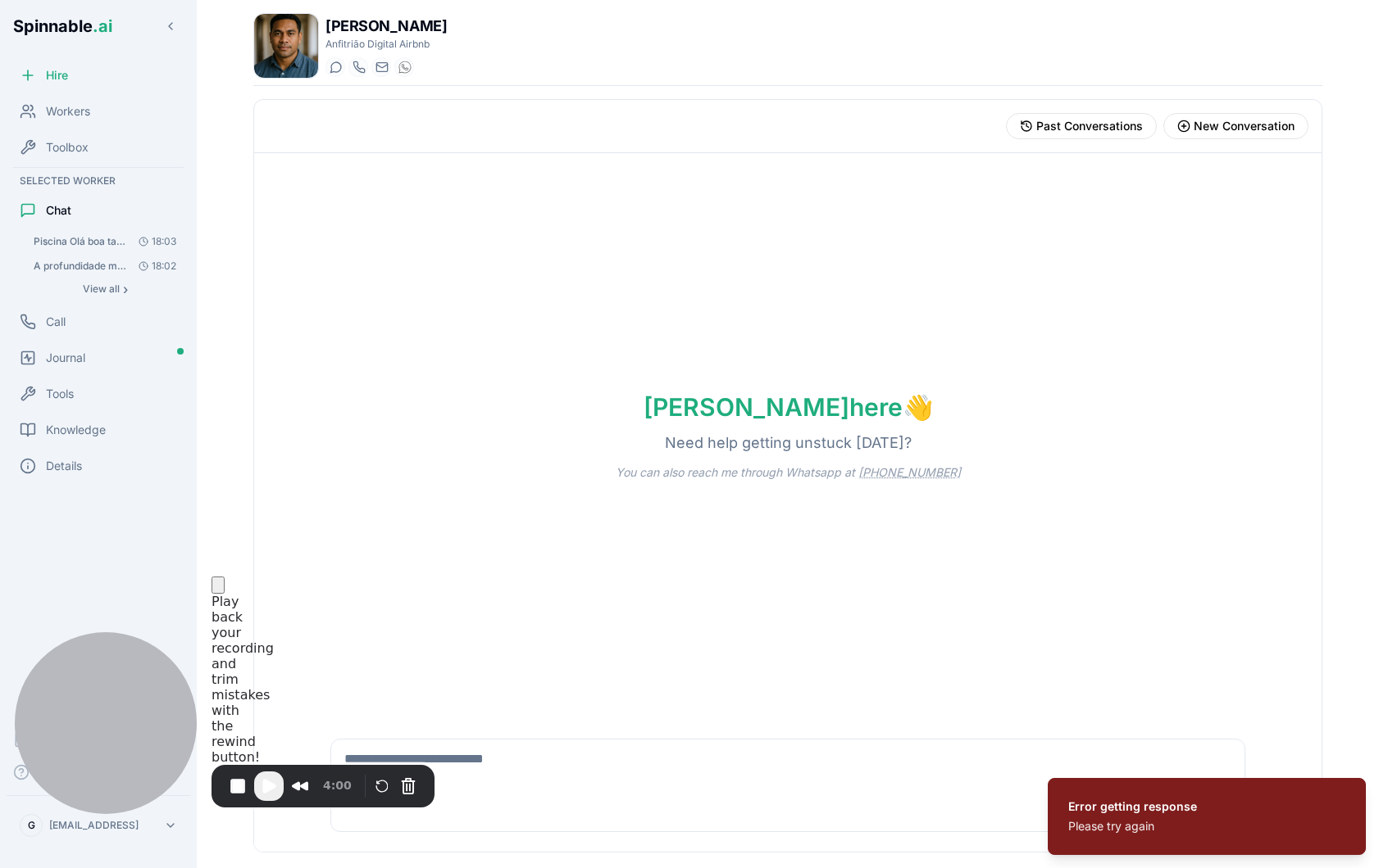
click at [86, 238] on span "Piscina Olá boa tarde, qual e a profundidade da piscina?" at bounding box center [80, 241] width 93 height 13
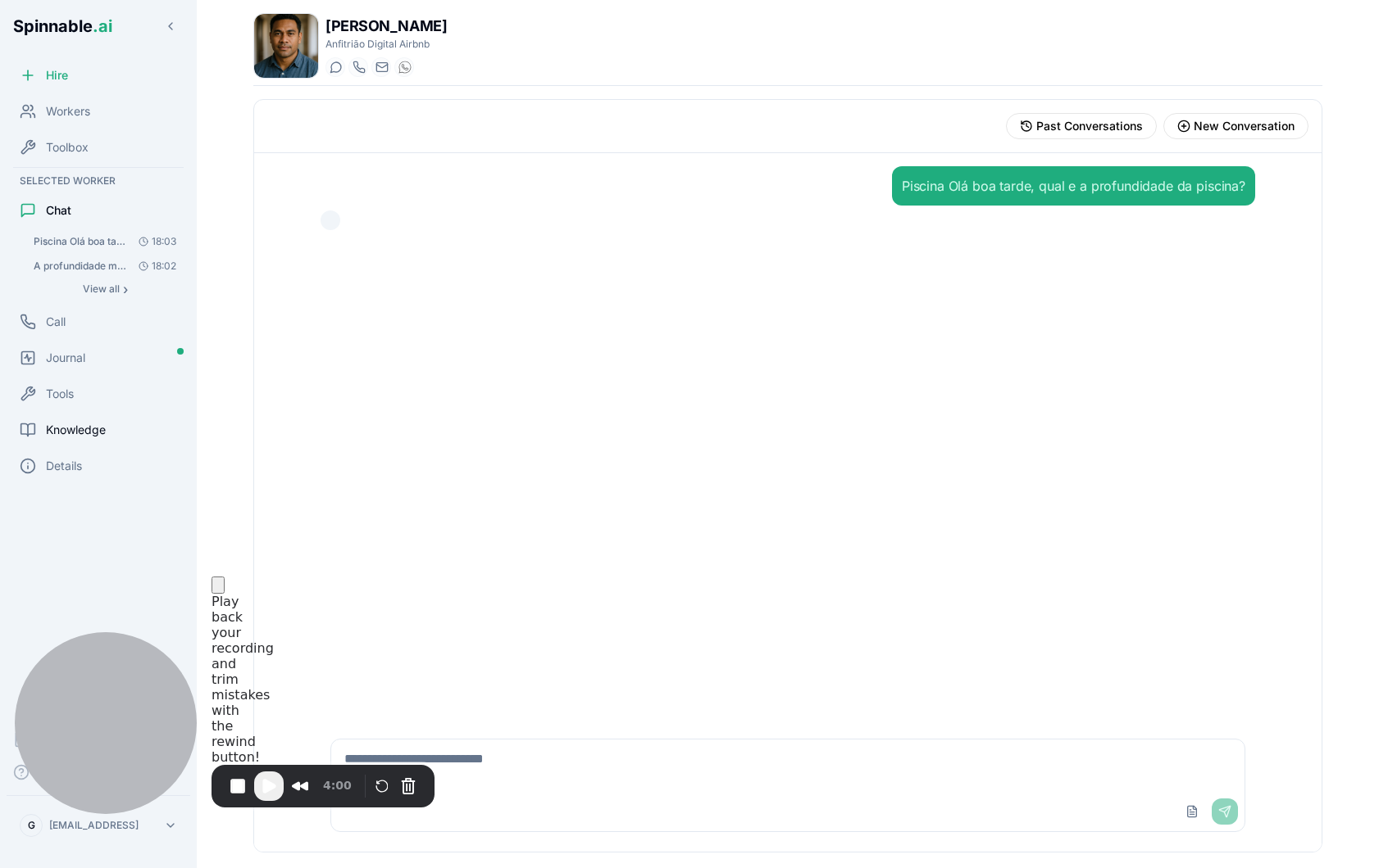
click at [90, 446] on div "Knowledge" at bounding box center [98, 430] width 184 height 33
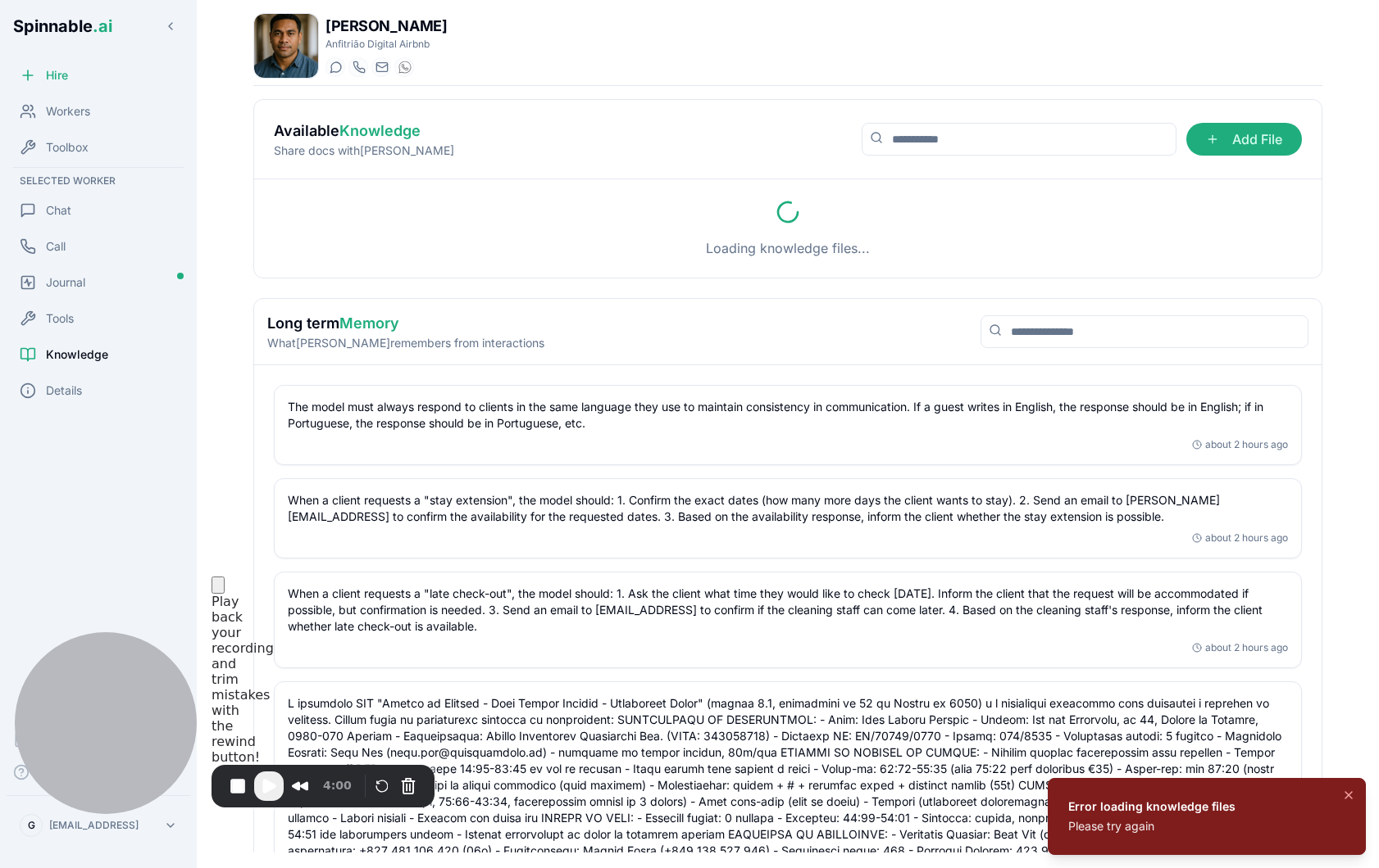
click at [1359, 795] on li "Error loading knowledge files Please try again" at bounding box center [1206, 816] width 318 height 77
click at [1354, 795] on icon "Notifications (F8)" at bounding box center [1348, 795] width 13 height 13
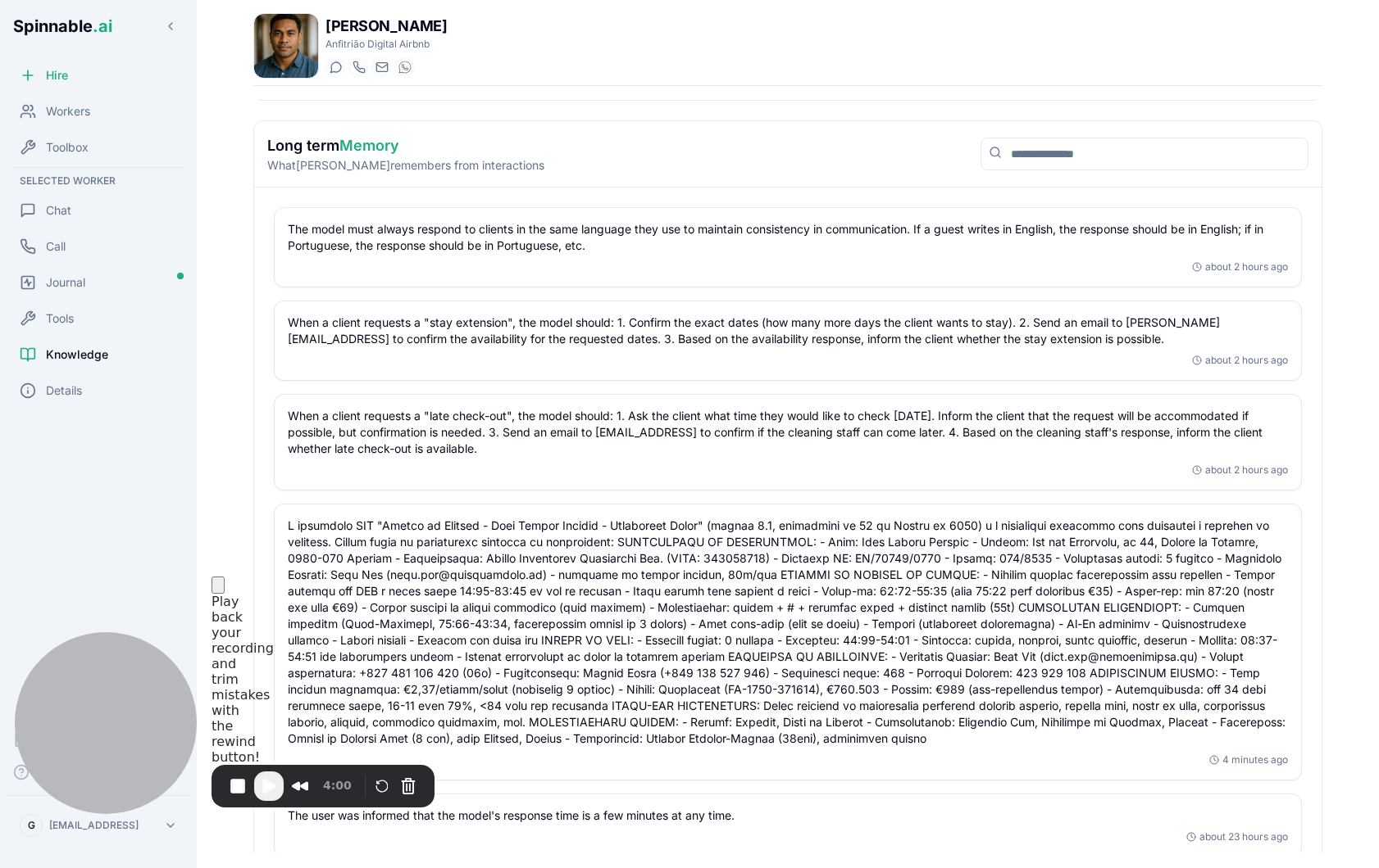
scroll to position [179, 0]
click at [110, 210] on div "Chat" at bounding box center [98, 210] width 184 height 33
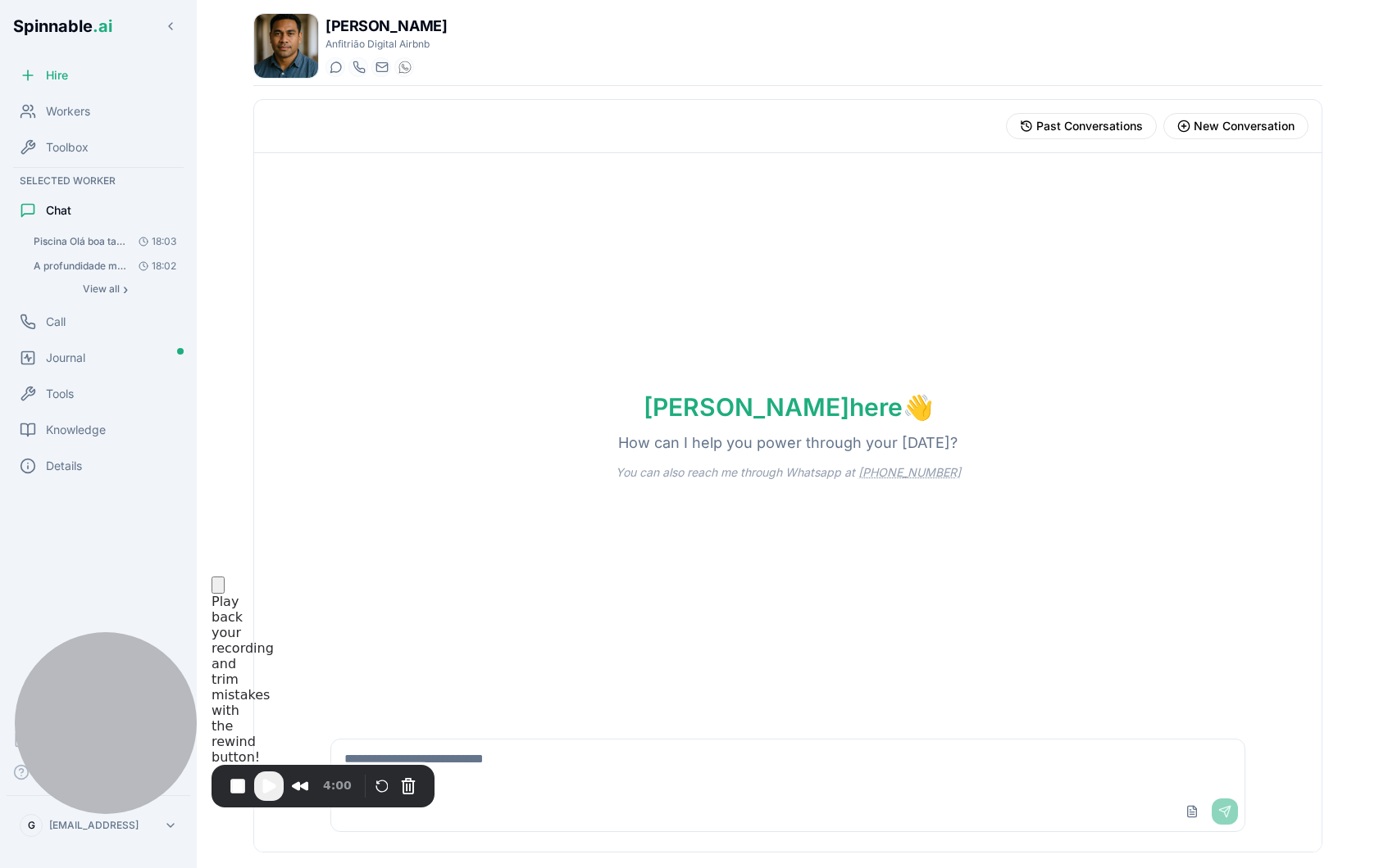
click at [87, 237] on span "Piscina Olá boa tarde, qual e a profundidade da piscina?" at bounding box center [80, 241] width 93 height 13
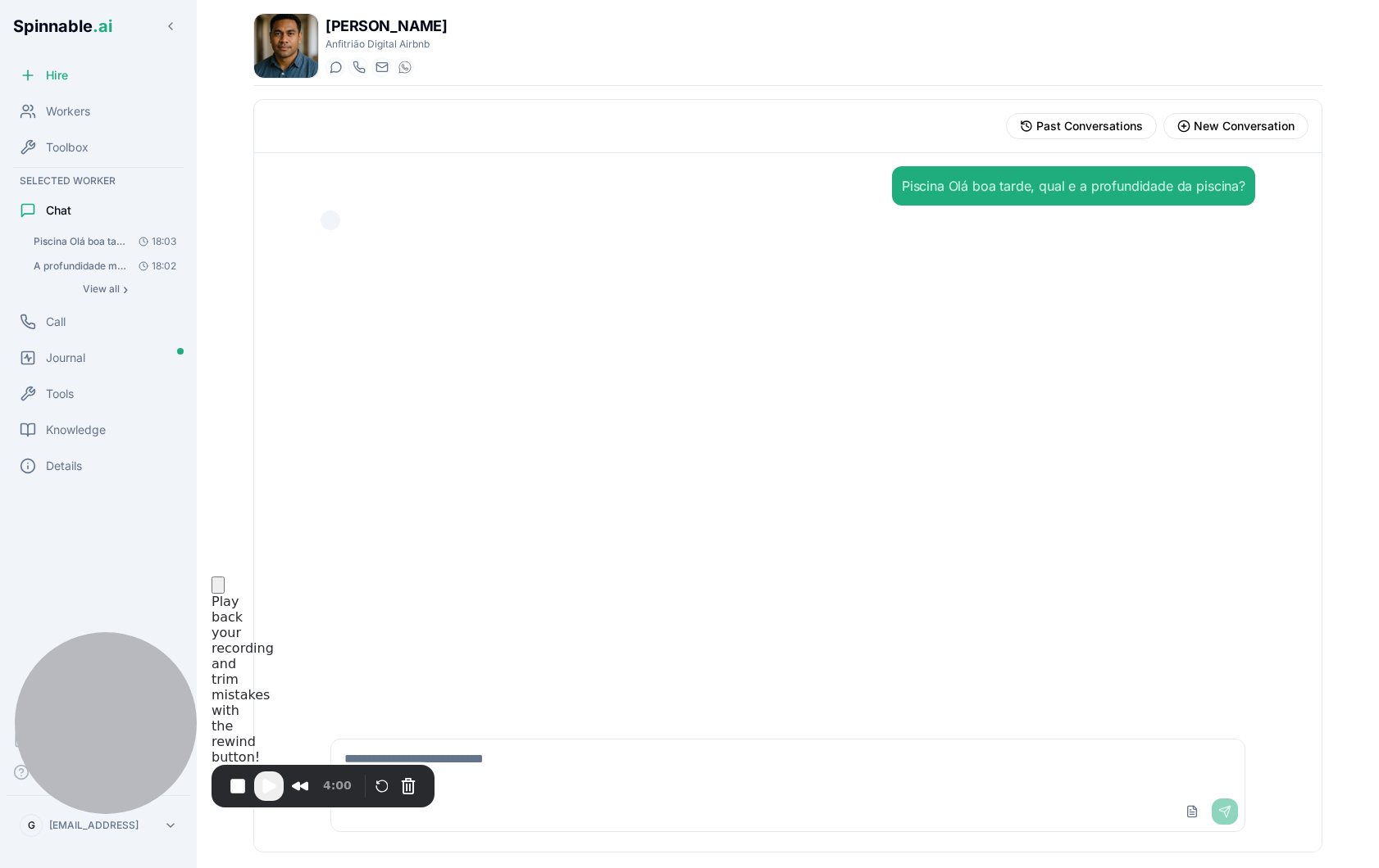
click at [62, 209] on span "Chat" at bounding box center [58, 210] width 25 height 16
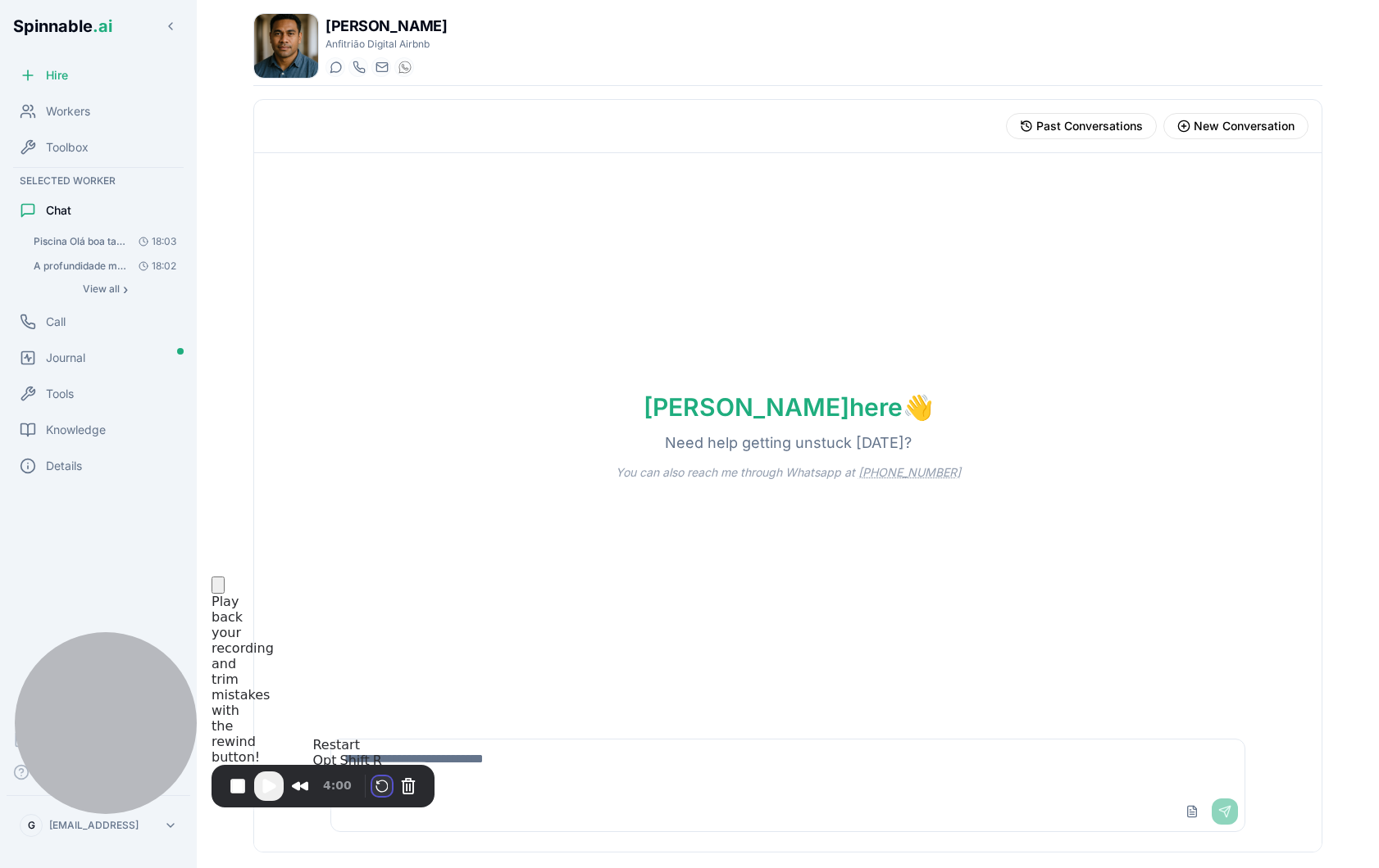
click at [383, 794] on button "Restart Recording" at bounding box center [382, 787] width 20 height 20
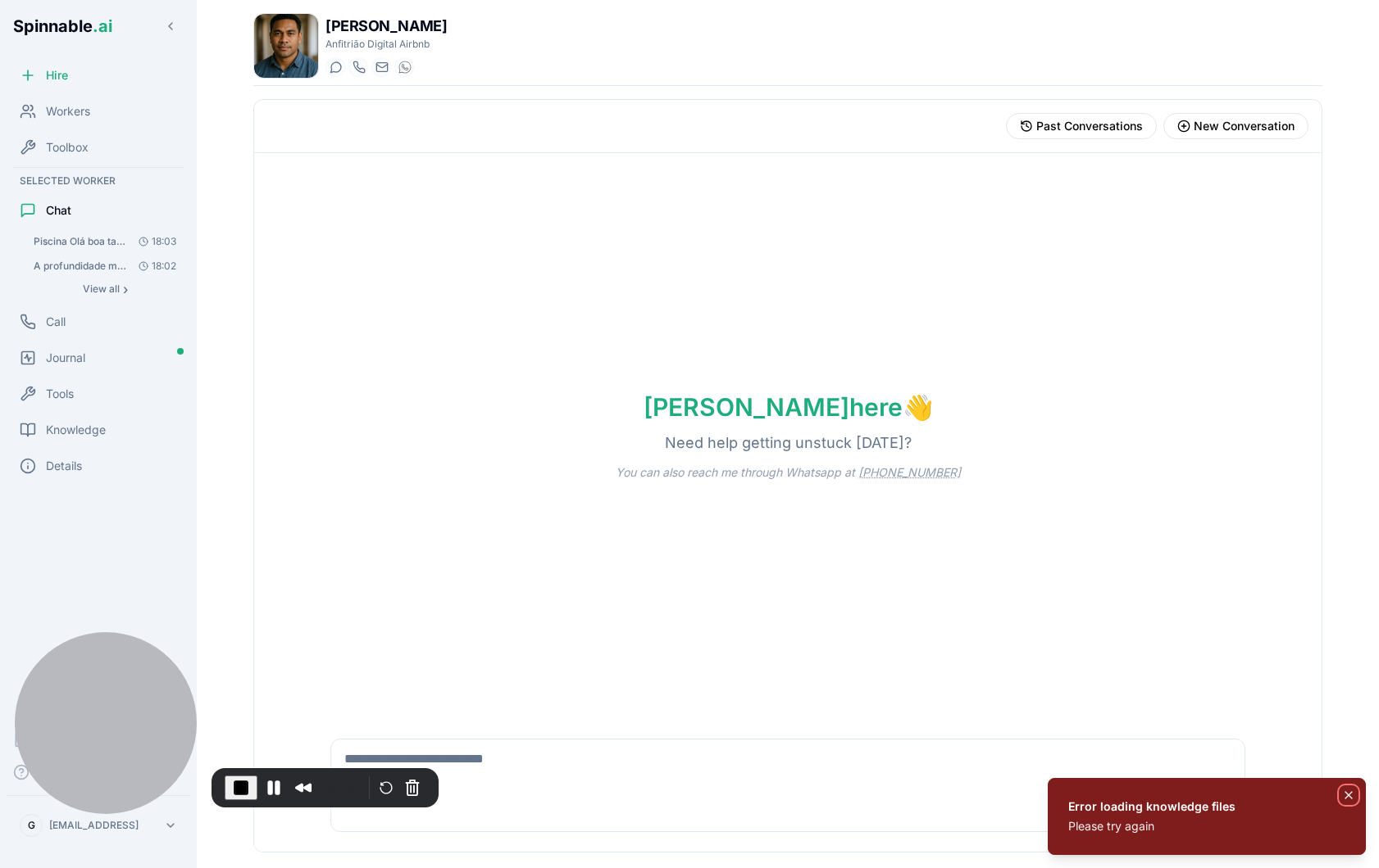
click at [1348, 798] on icon "Notifications (F8)" at bounding box center [1348, 795] width 13 height 13
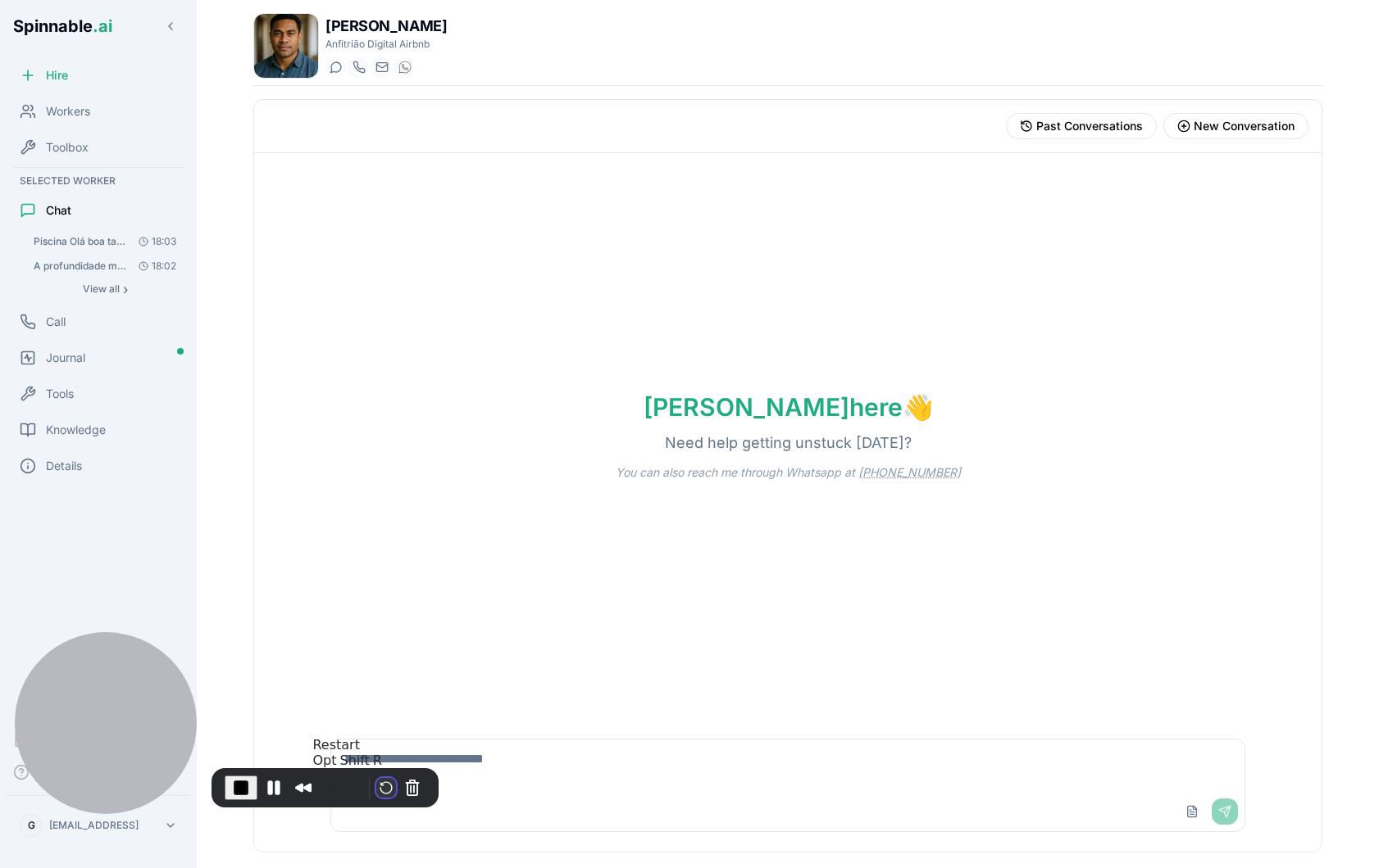
click at [380, 785] on button "Restart Recording" at bounding box center [386, 788] width 20 height 20
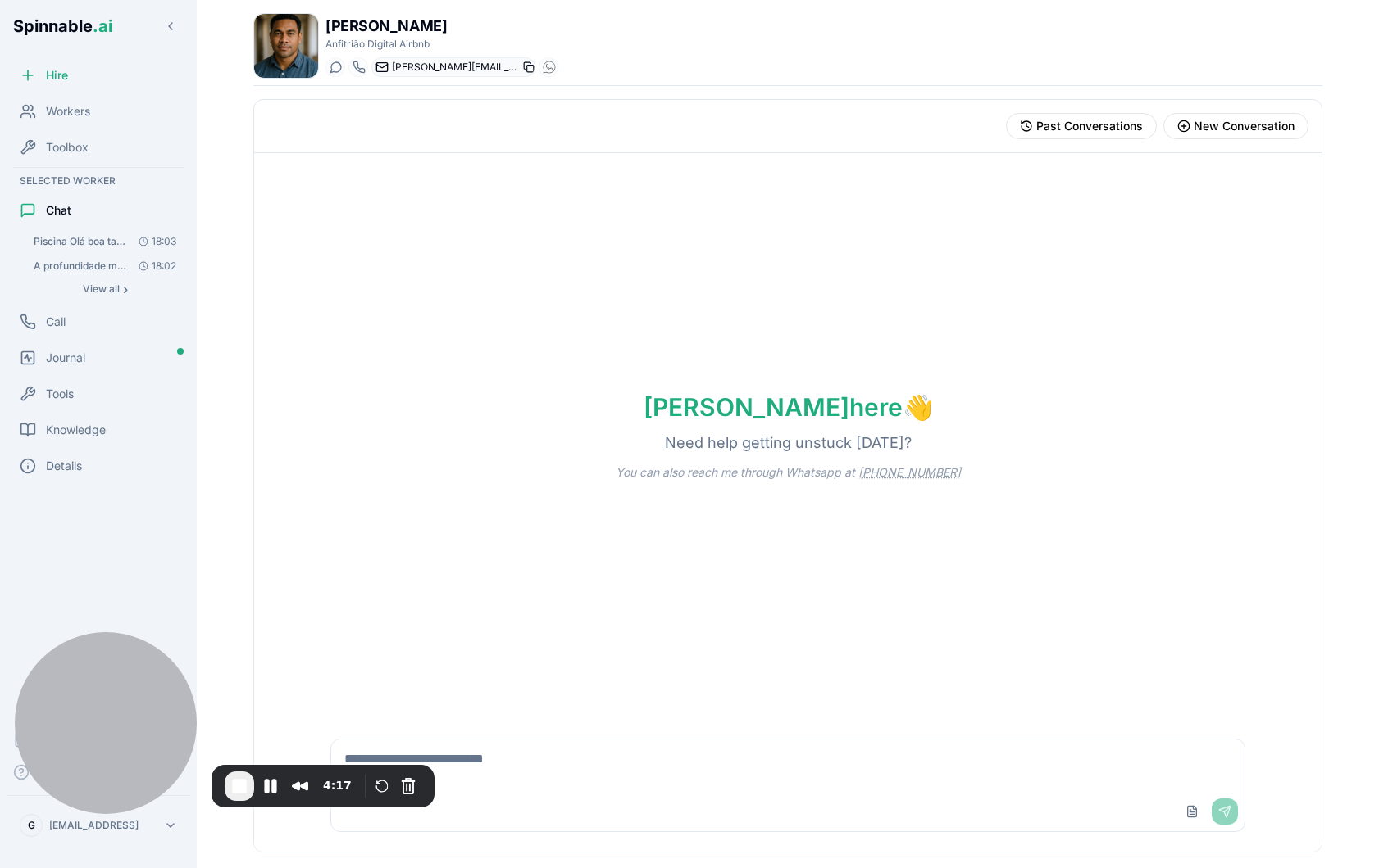
click at [522, 66] on icon at bounding box center [528, 67] width 12 height 12
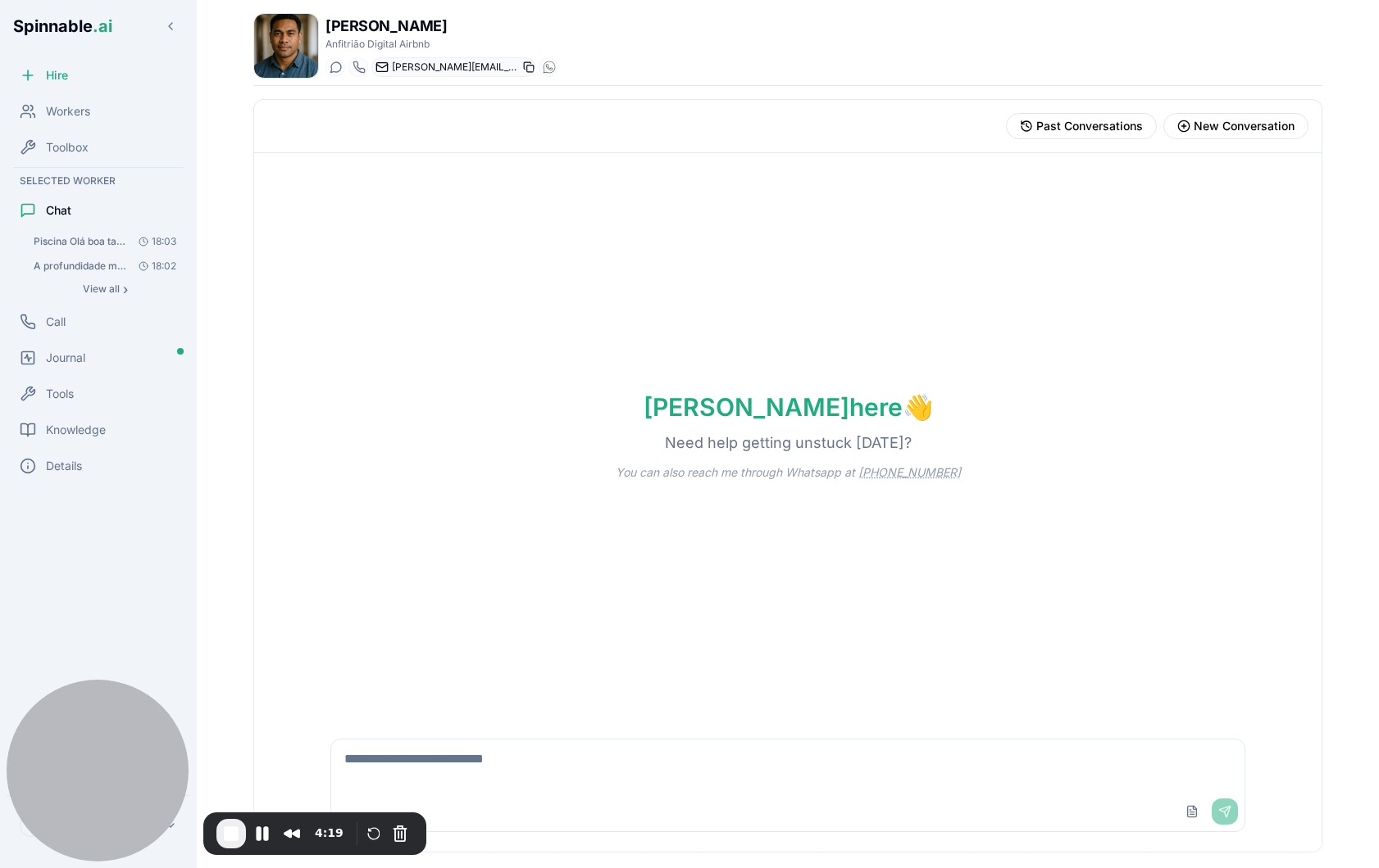
click at [522, 69] on icon at bounding box center [528, 67] width 12 height 12
